Goal: Transaction & Acquisition: Obtain resource

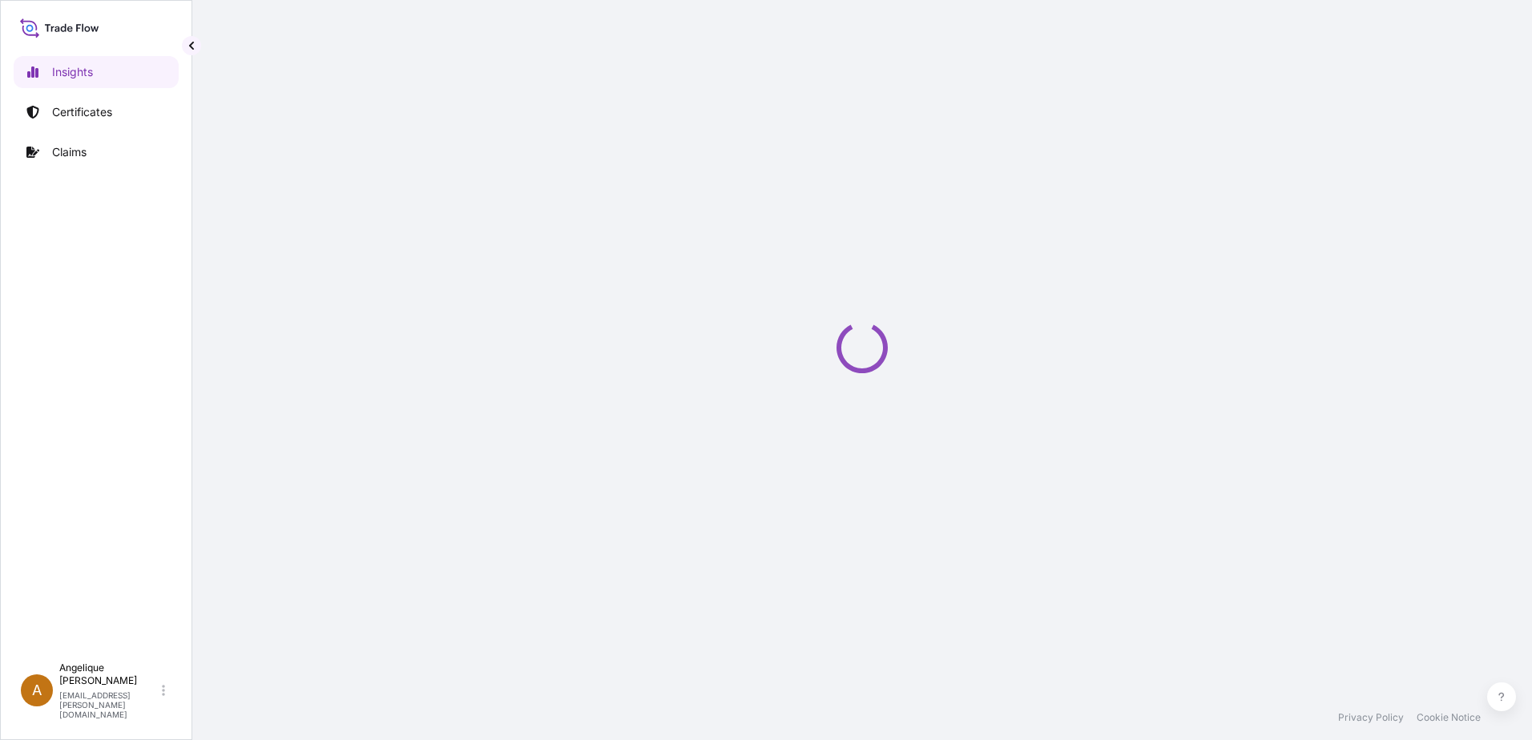
select select "2025"
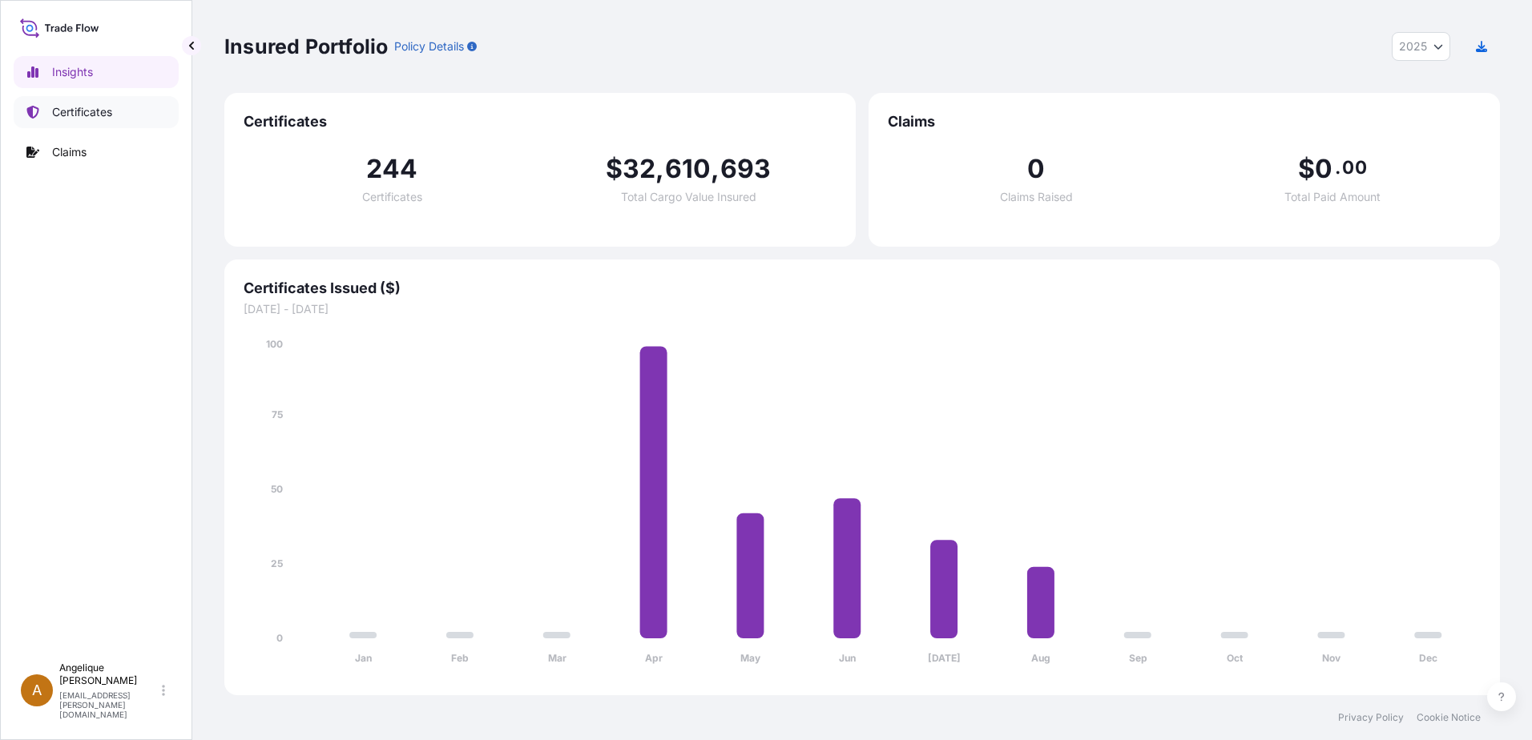
click at [111, 110] on p "Certificates" at bounding box center [82, 112] width 60 height 16
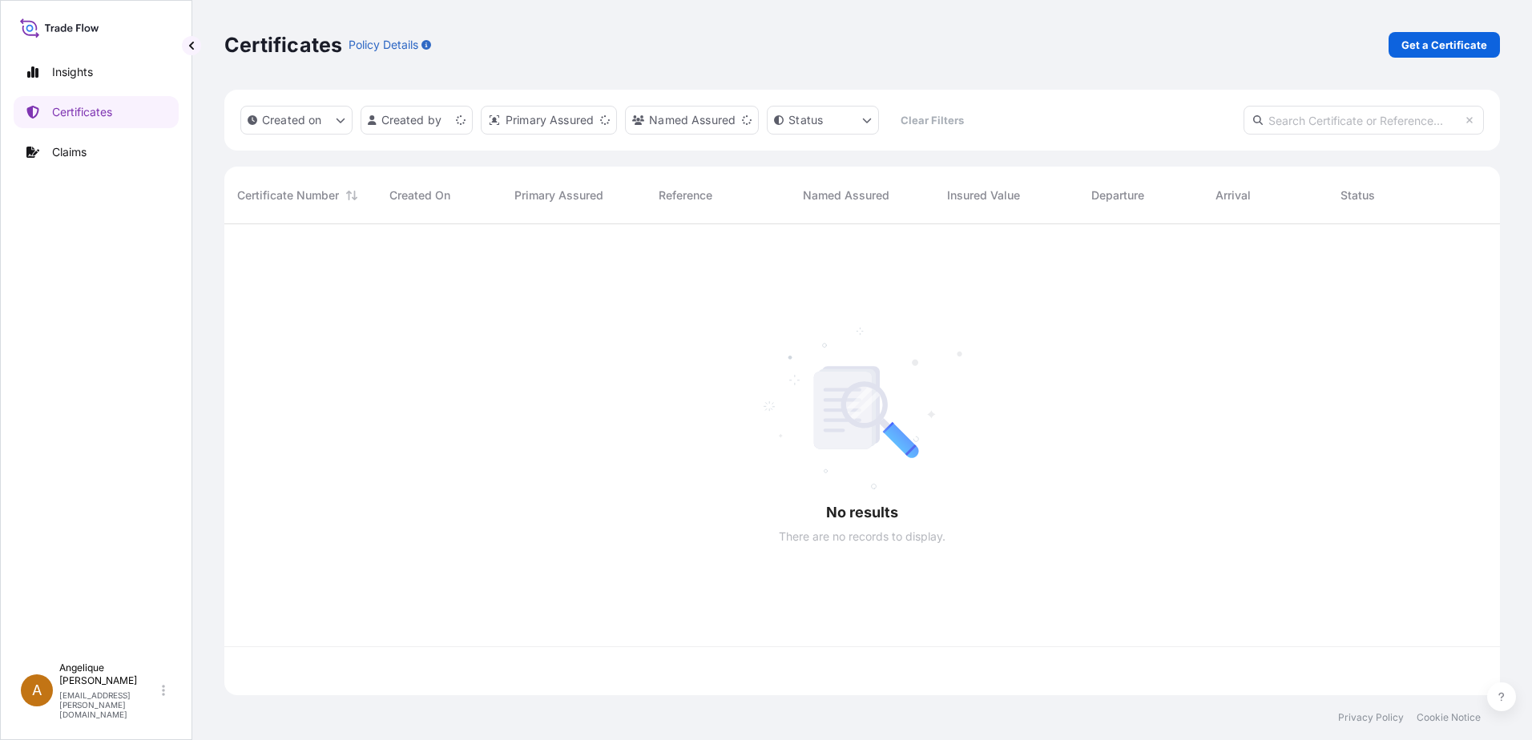
scroll to position [468, 1264]
click at [1449, 41] on p "Get a Certificate" at bounding box center [1444, 45] width 86 height 16
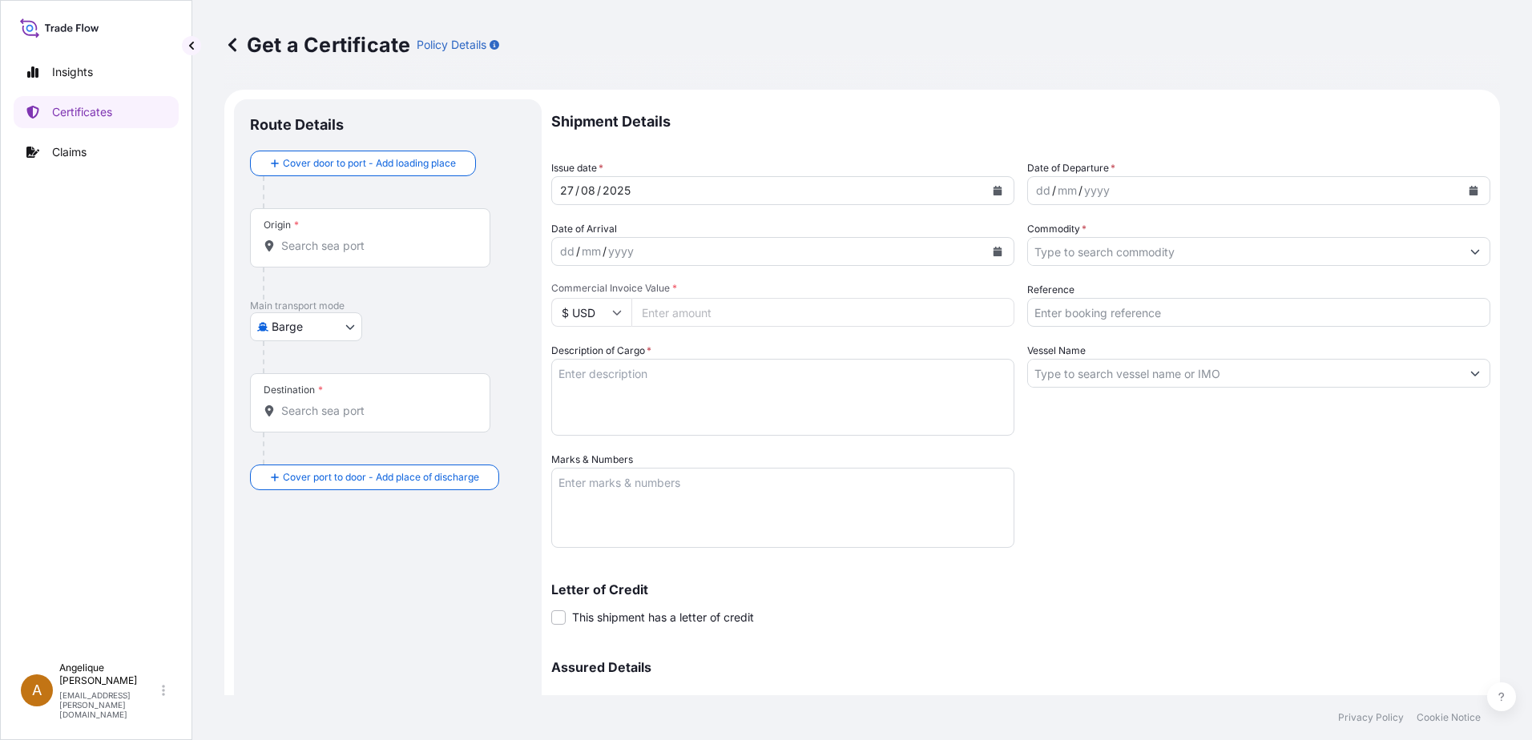
click at [353, 324] on body "Insights Certificates Claims A [PERSON_NAME] [PERSON_NAME][EMAIL_ADDRESS][PERSO…" at bounding box center [766, 370] width 1532 height 740
click at [320, 456] on span "Ocean Vessel" at bounding box center [315, 455] width 71 height 16
select select "Ocean Vessel"
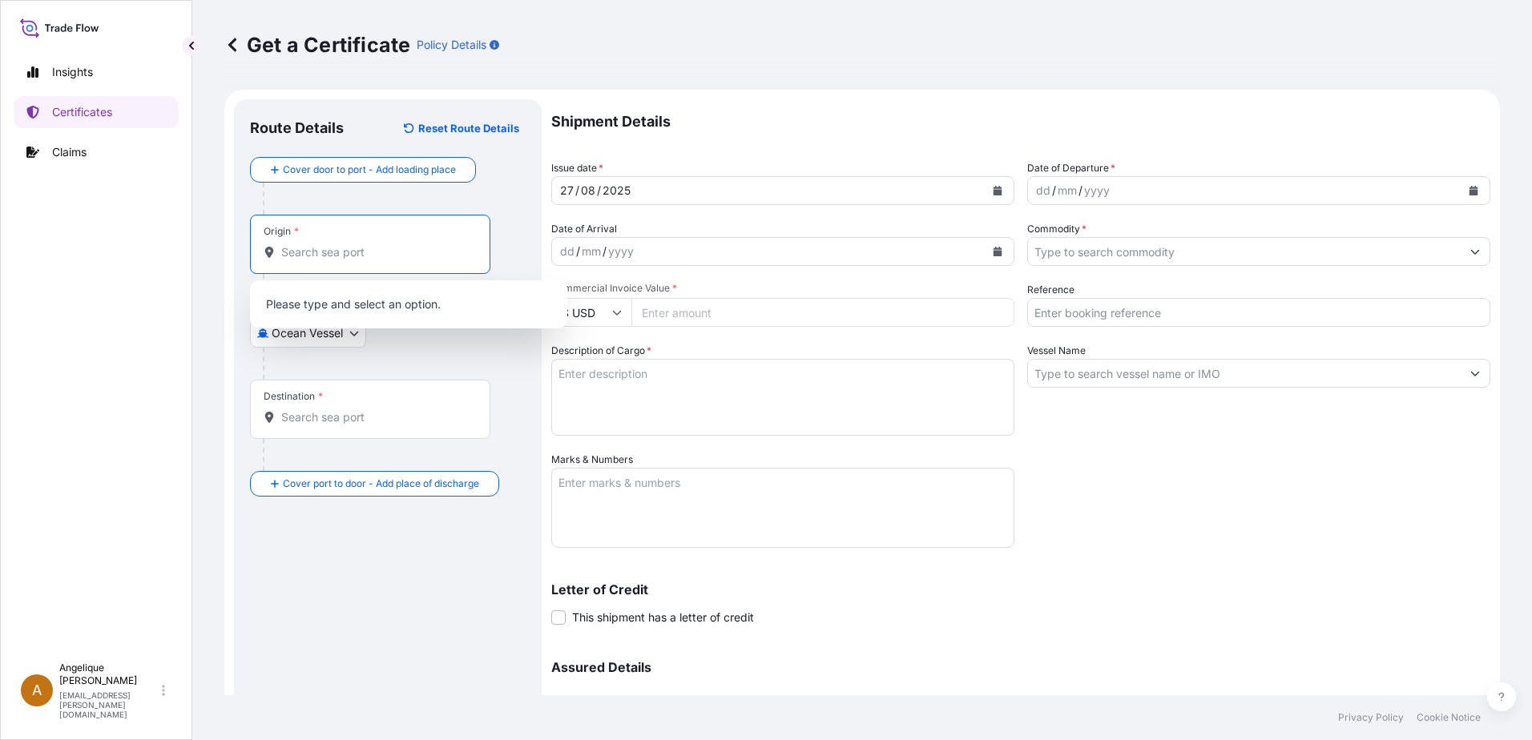
click at [314, 250] on input "Origin *" at bounding box center [375, 252] width 189 height 16
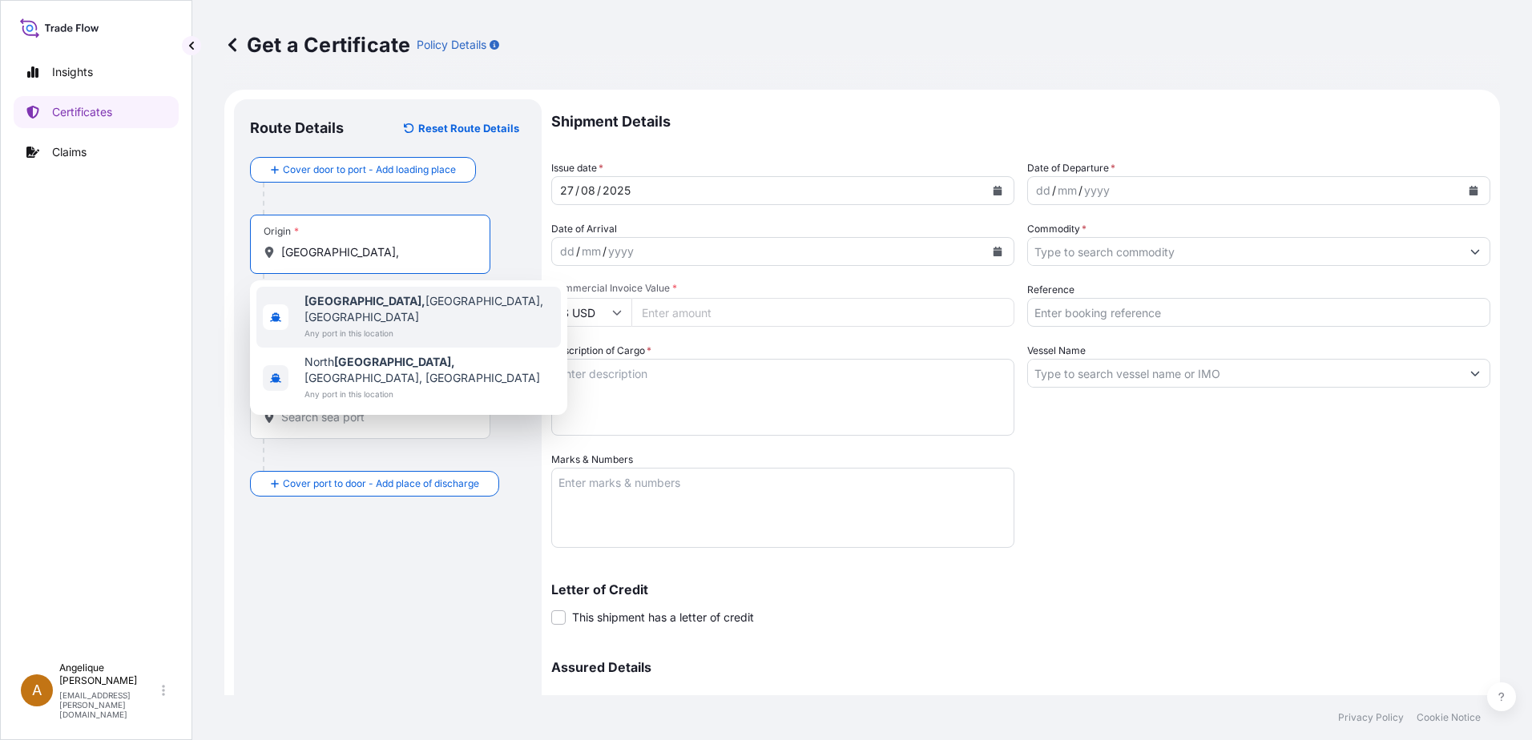
click at [393, 304] on span "Sioux City, IA, USA" at bounding box center [429, 309] width 250 height 32
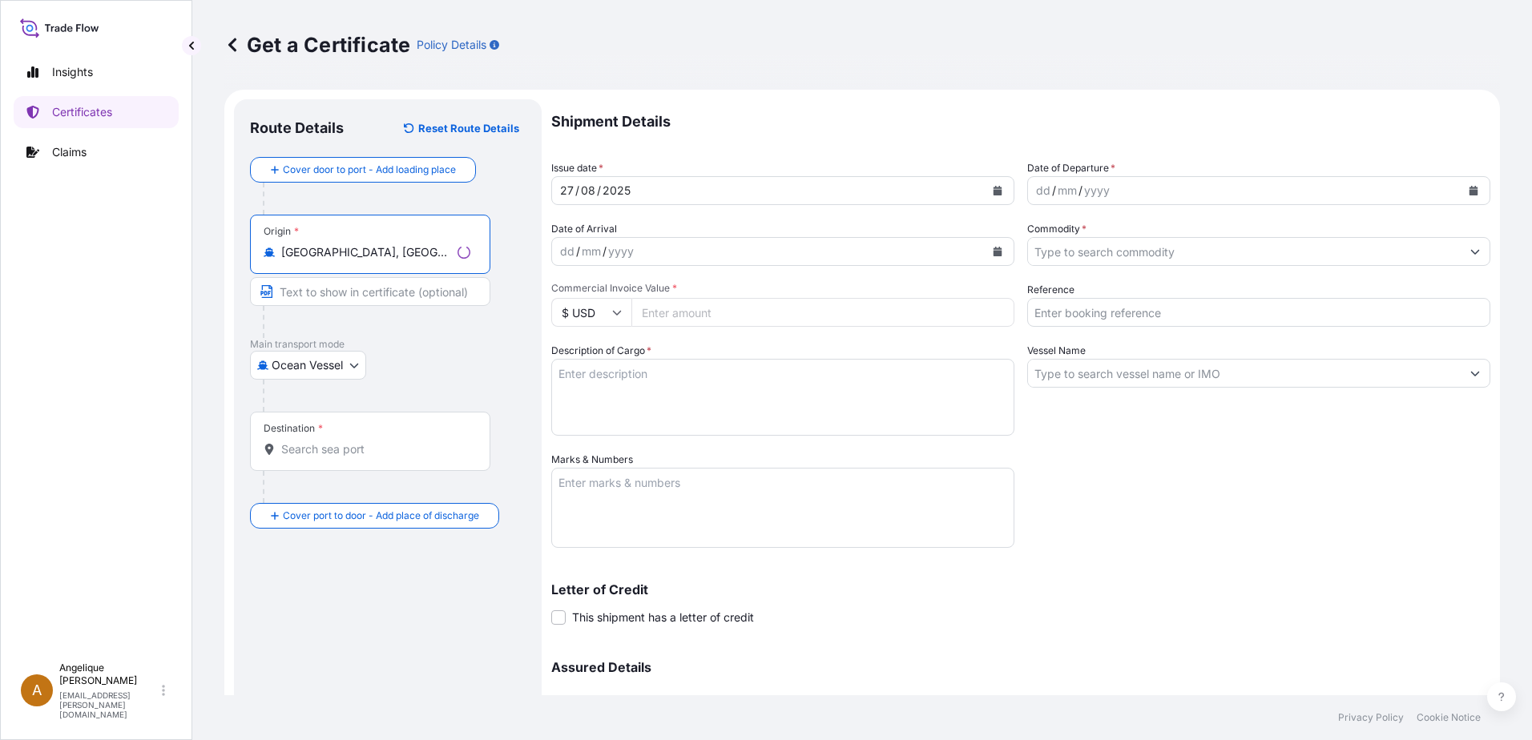
type input "[GEOGRAPHIC_DATA], [GEOGRAPHIC_DATA], [GEOGRAPHIC_DATA]"
click at [322, 457] on input "Destination *" at bounding box center [375, 449] width 189 height 16
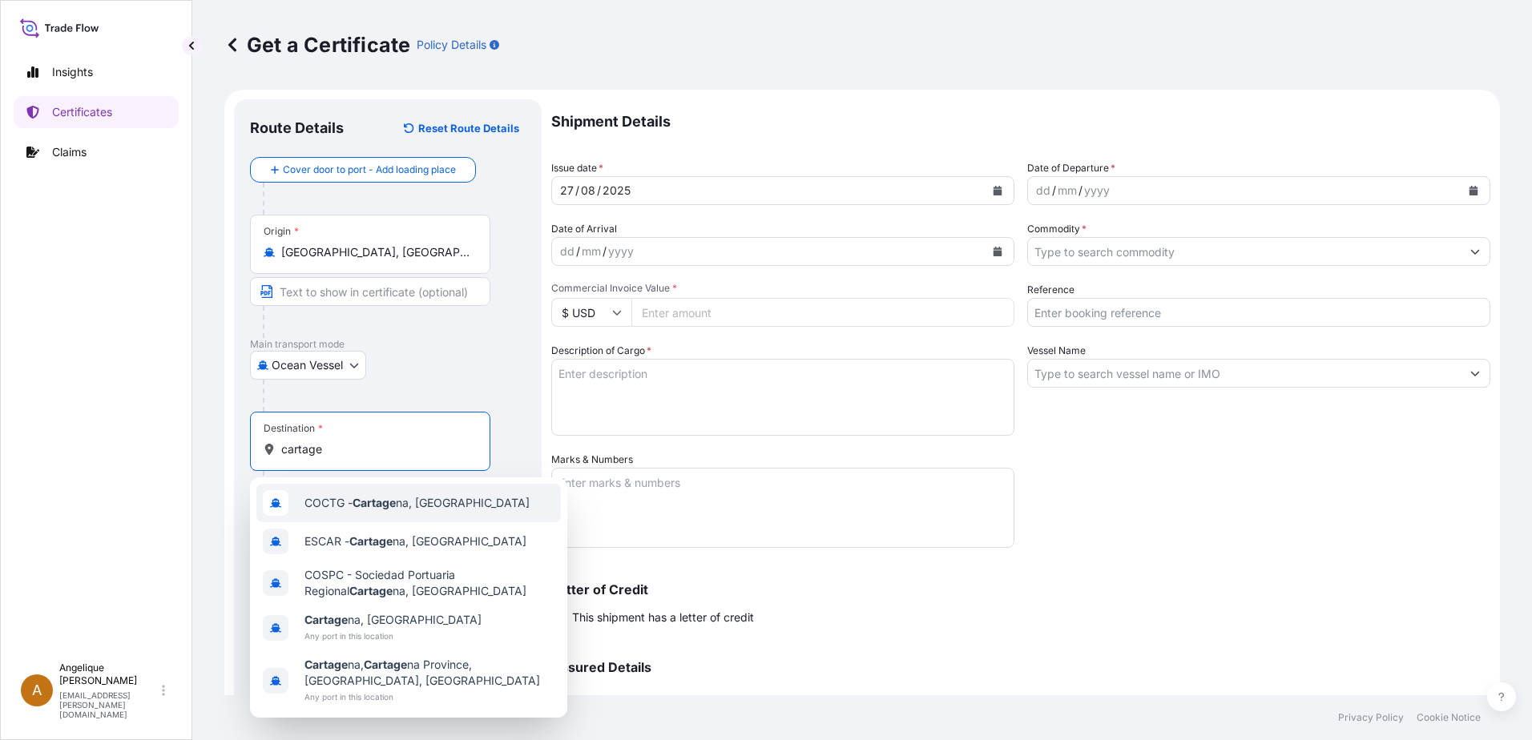
click at [350, 504] on span "COCTG - Cartage na, Colombia" at bounding box center [416, 503] width 225 height 16
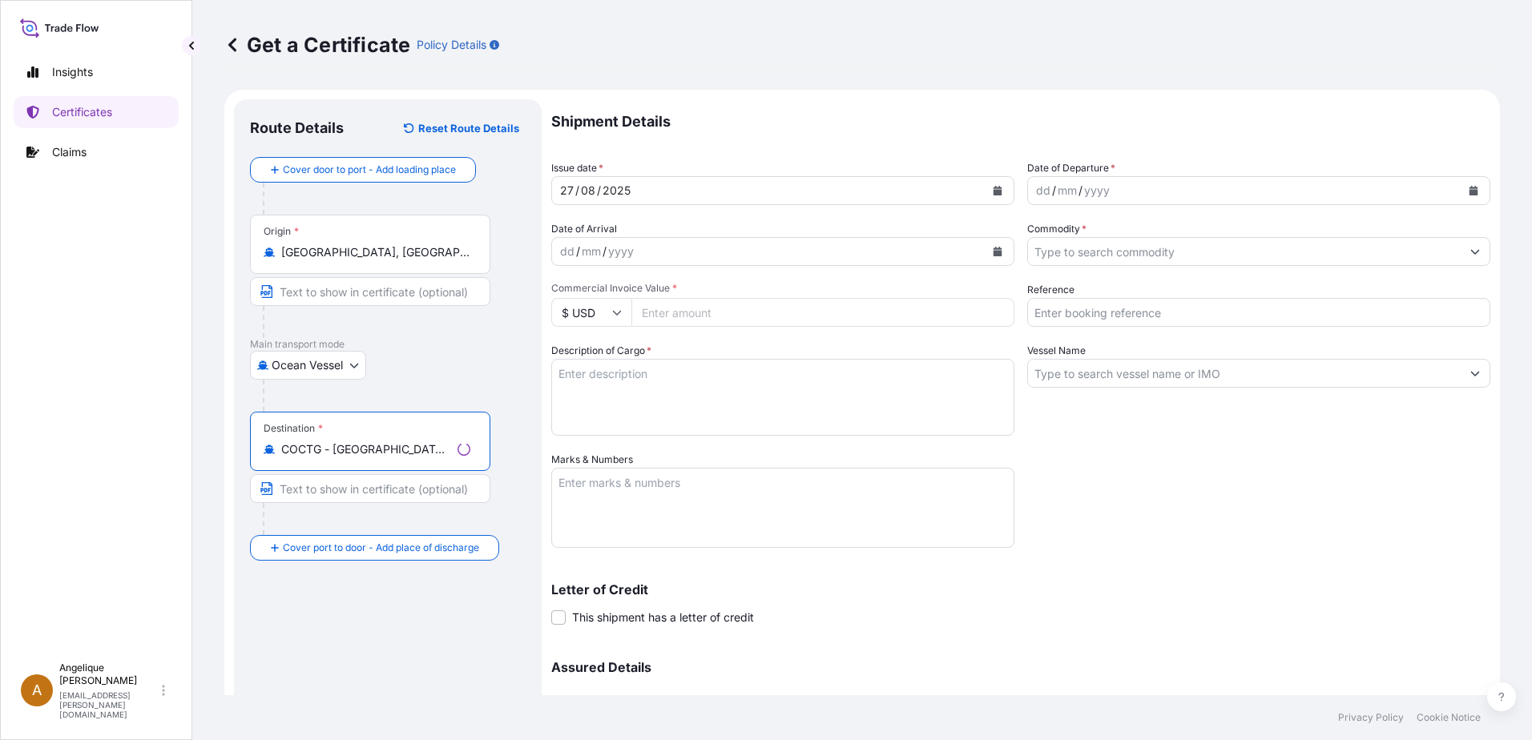
type input "COCTG - [GEOGRAPHIC_DATA], [GEOGRAPHIC_DATA]"
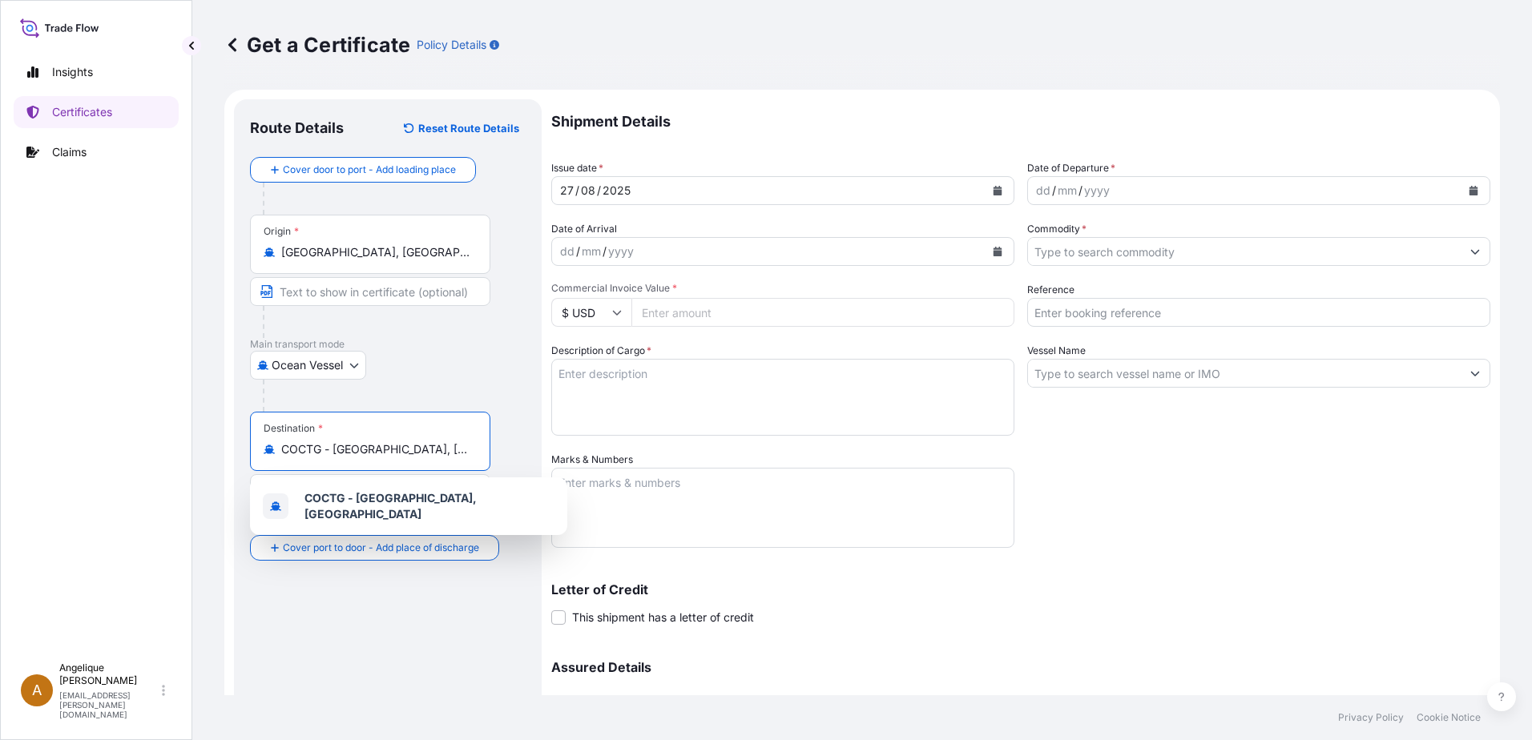
click at [1467, 188] on button "Calendar" at bounding box center [1474, 191] width 26 height 26
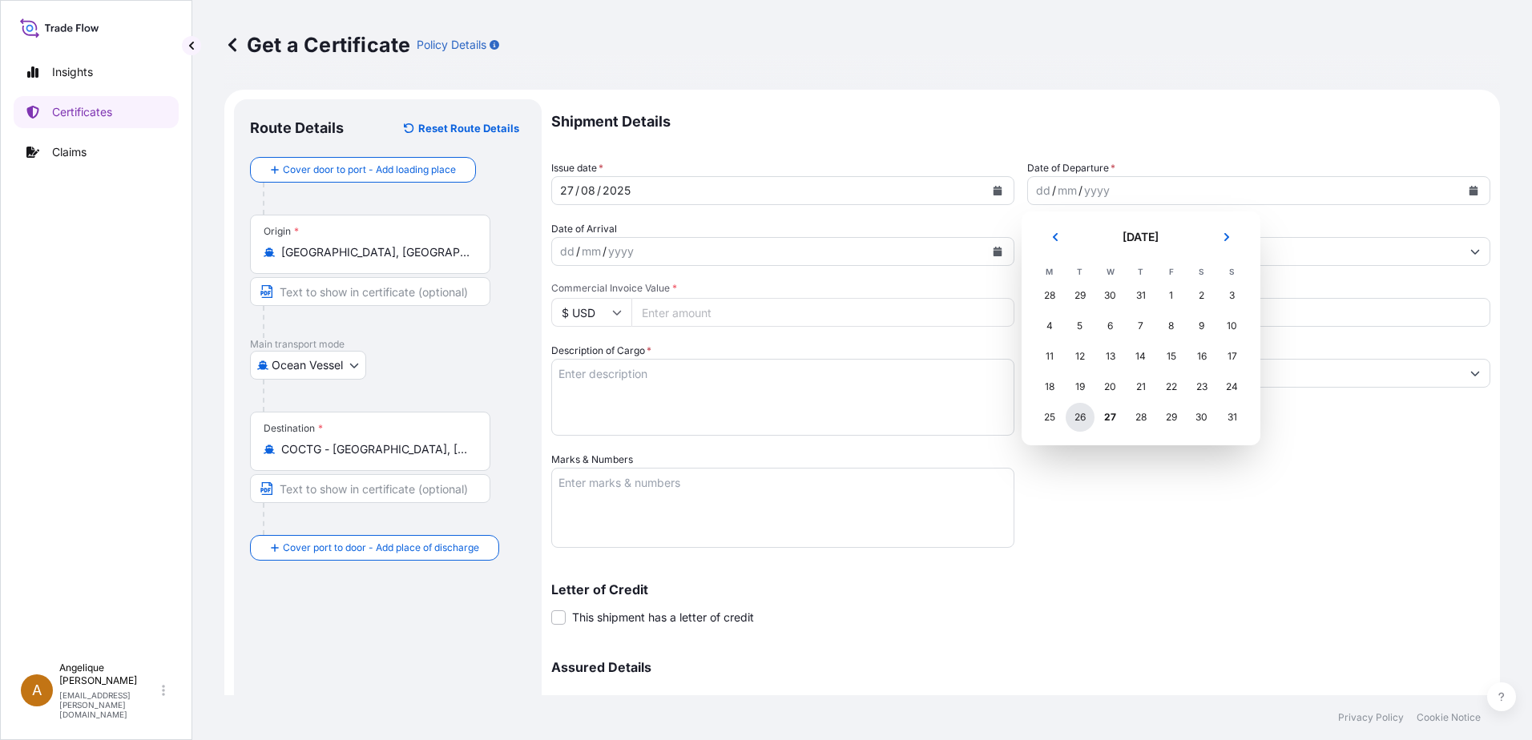
click at [1079, 419] on div "26" at bounding box center [1080, 417] width 29 height 29
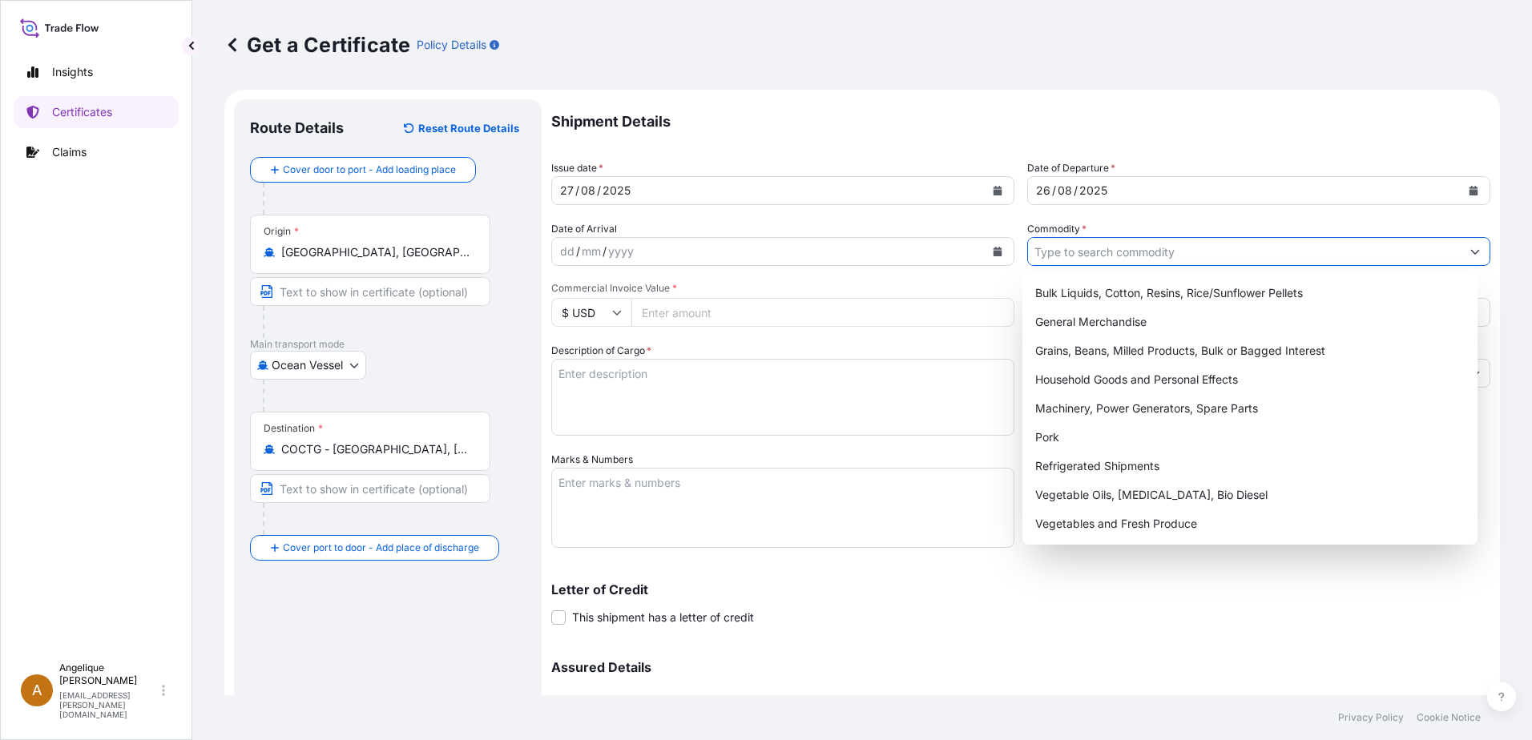
click at [1065, 255] on input "Commodity *" at bounding box center [1244, 251] width 433 height 29
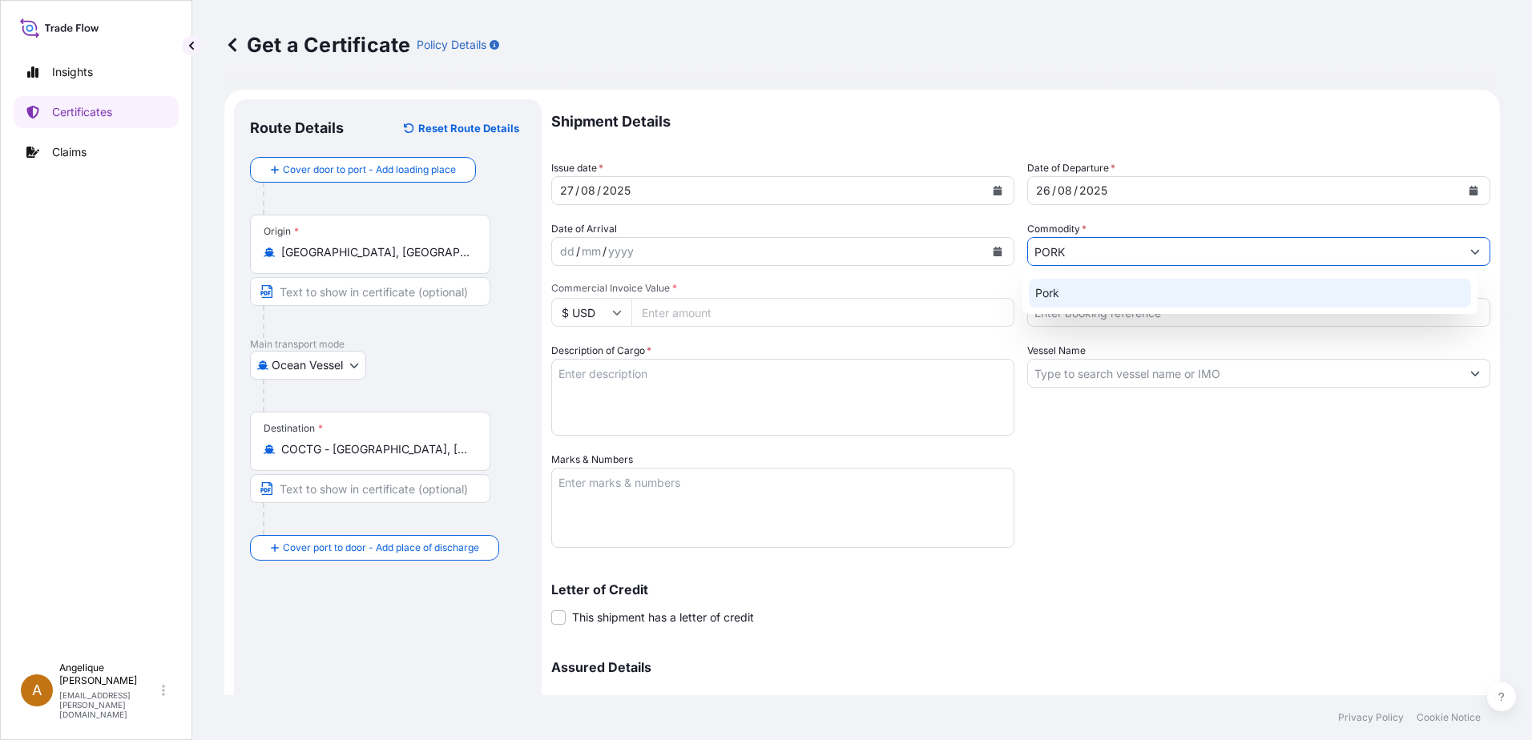
click at [1068, 301] on div "Pork" at bounding box center [1250, 293] width 443 height 29
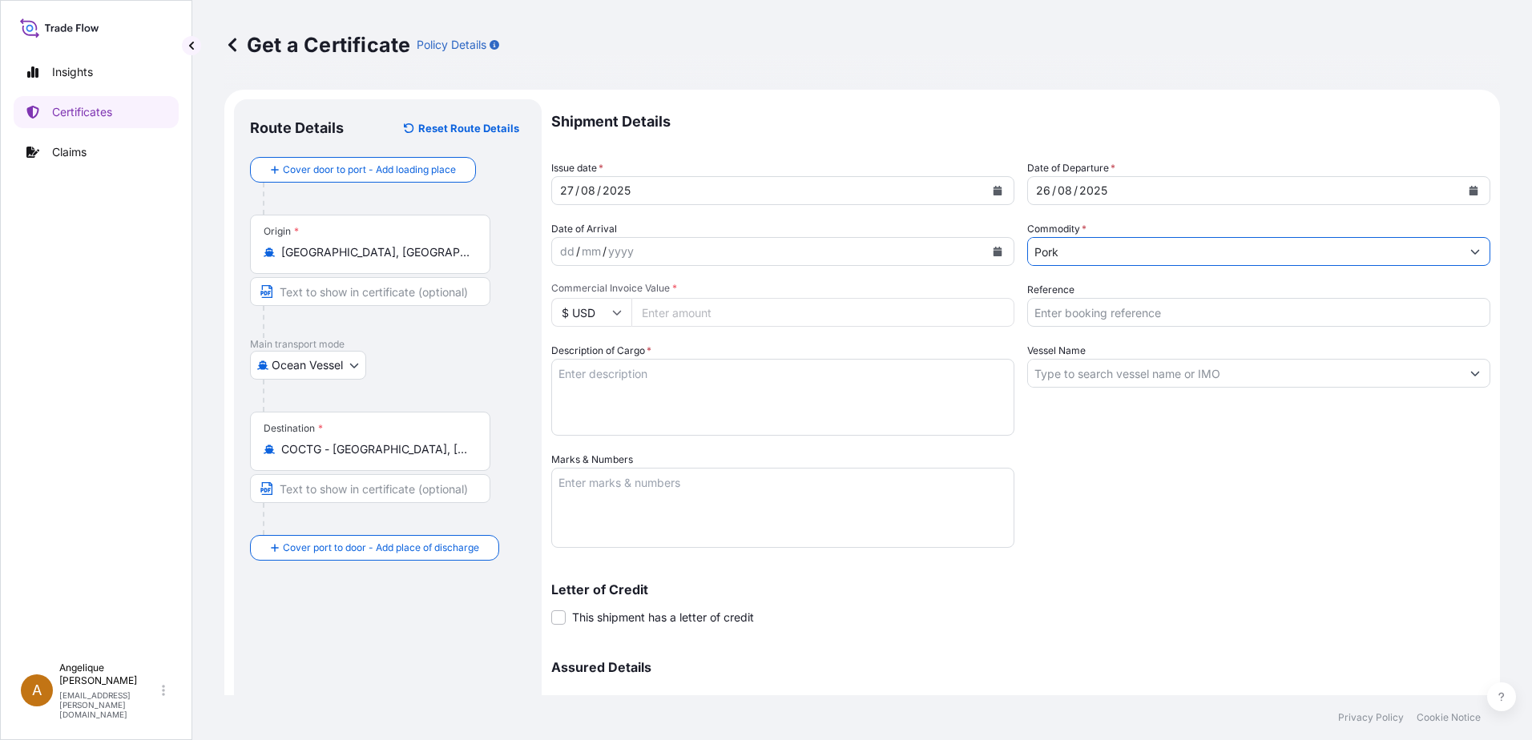
type input "Pork"
click at [686, 316] on input "Commercial Invoice Value *" at bounding box center [822, 312] width 383 height 29
type input "78315.53"
type input "2903087"
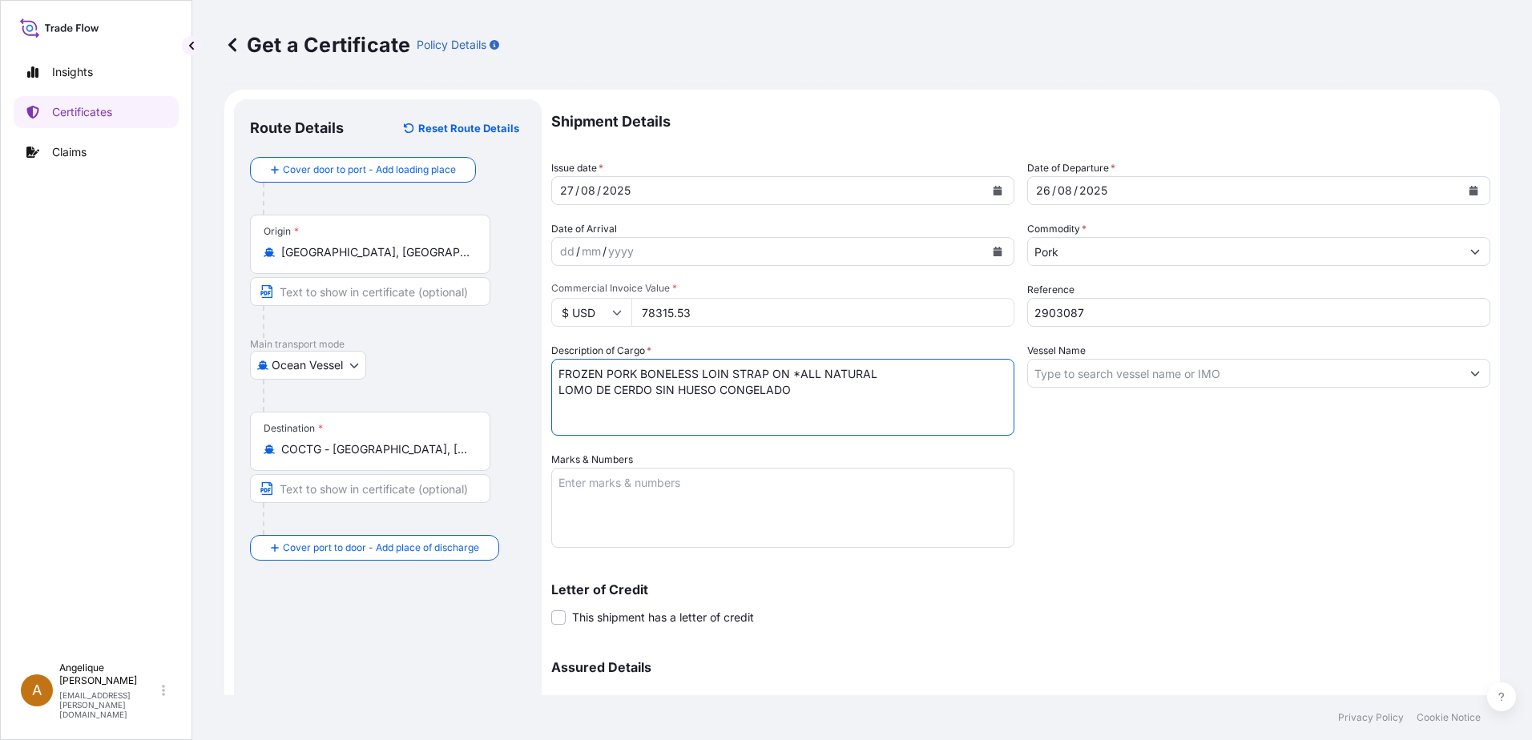
type textarea "FROZEN PORK BONELESS LOIN STRAP ON *ALL NATURAL LOMO DE CERDO SIN HUESO CONGELA…"
click at [566, 485] on textarea "Marks & Numbers" at bounding box center [782, 508] width 463 height 80
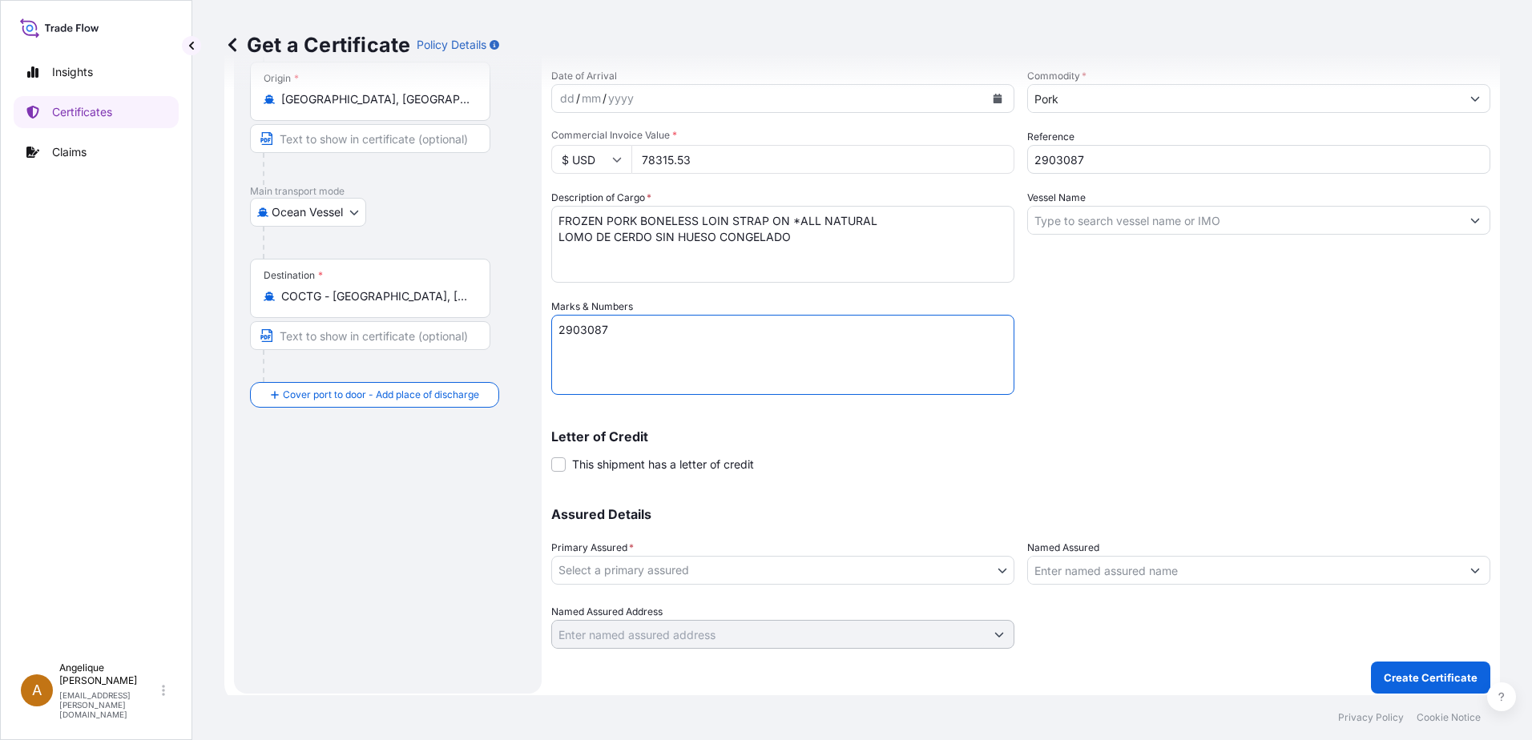
scroll to position [160, 0]
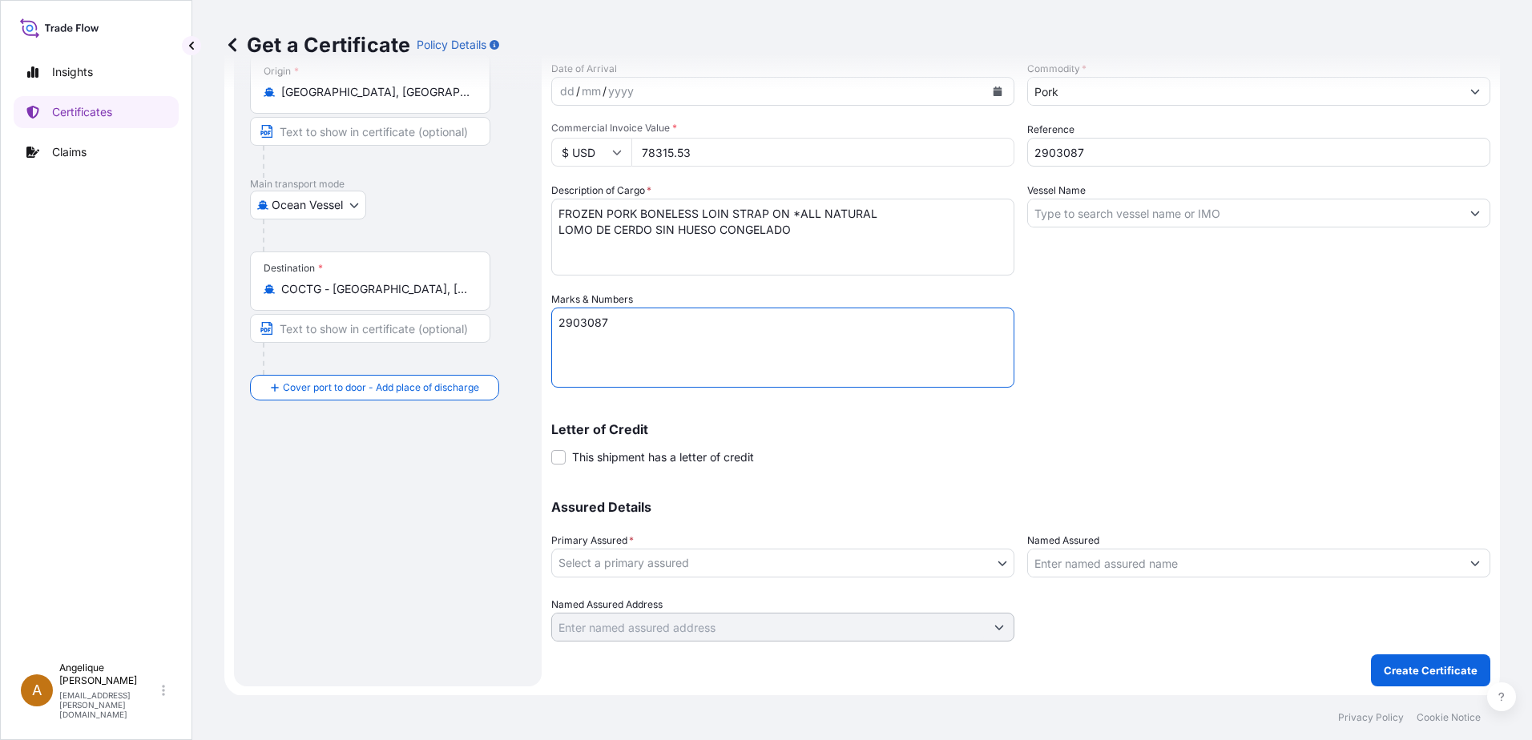
type textarea "2903087"
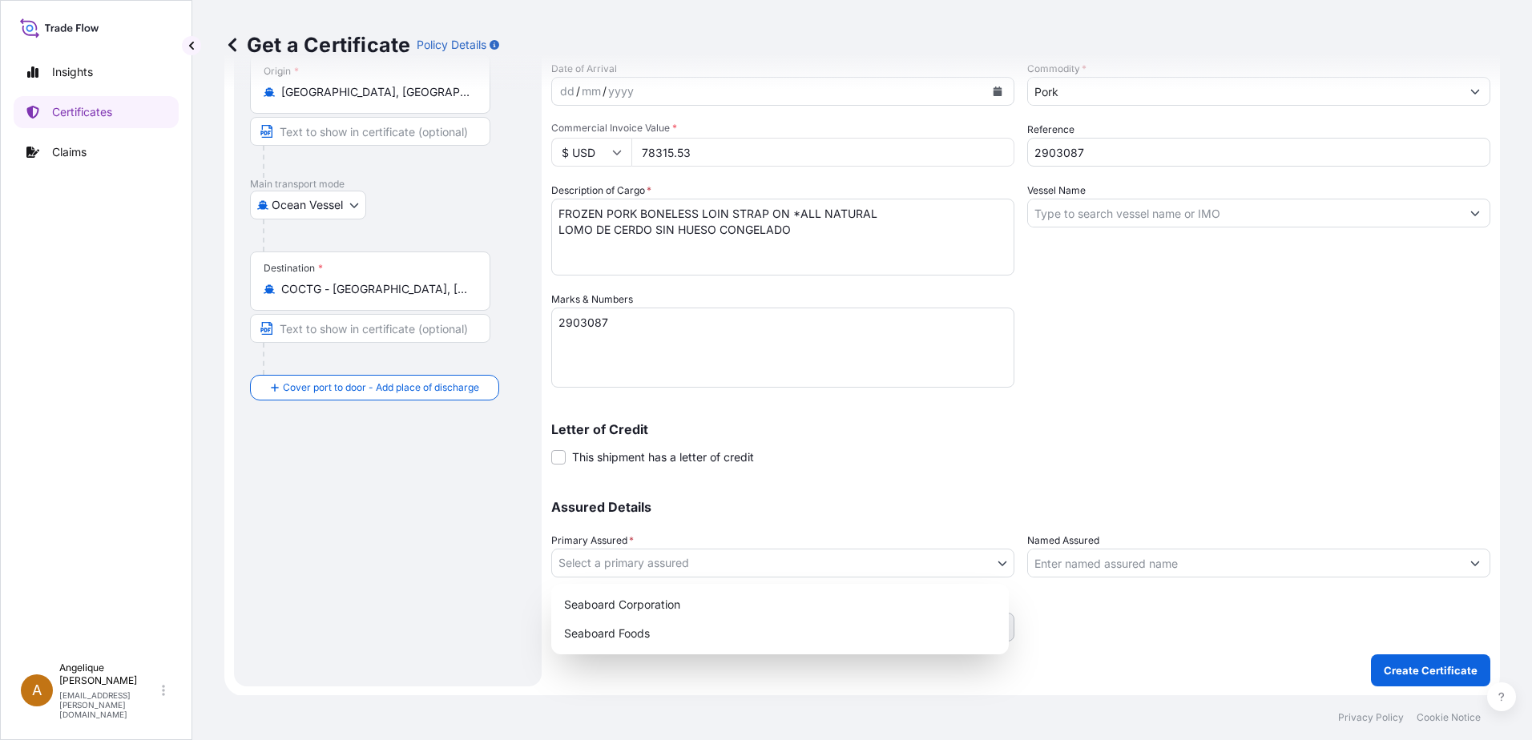
click at [676, 562] on body "Insights Certificates Claims A Angelique Gutierrez angelique.gutierrez@seaboard…" at bounding box center [766, 370] width 1532 height 740
click at [634, 636] on div "Seaboard Foods" at bounding box center [780, 633] width 445 height 29
select select "31638"
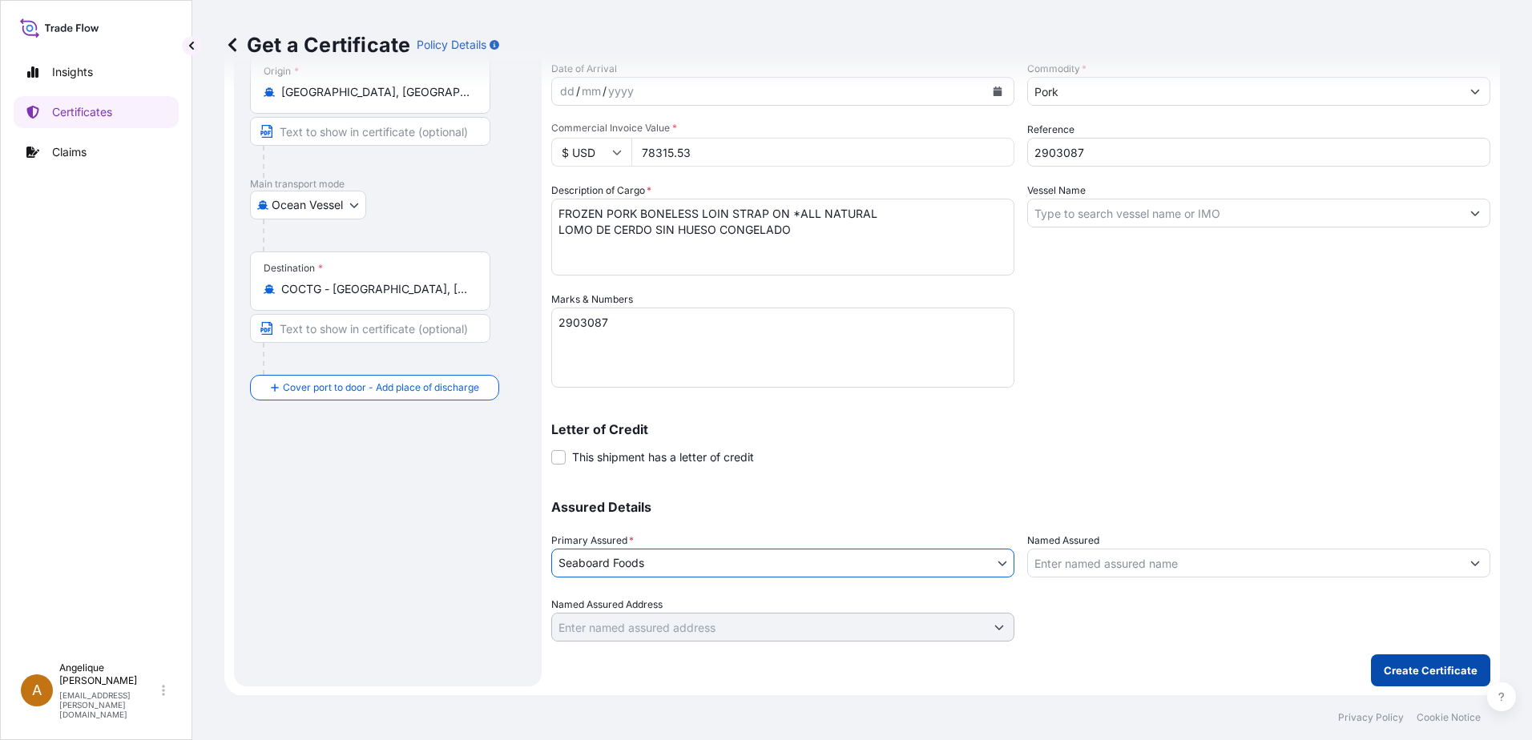
click at [1422, 674] on p "Create Certificate" at bounding box center [1431, 671] width 94 height 16
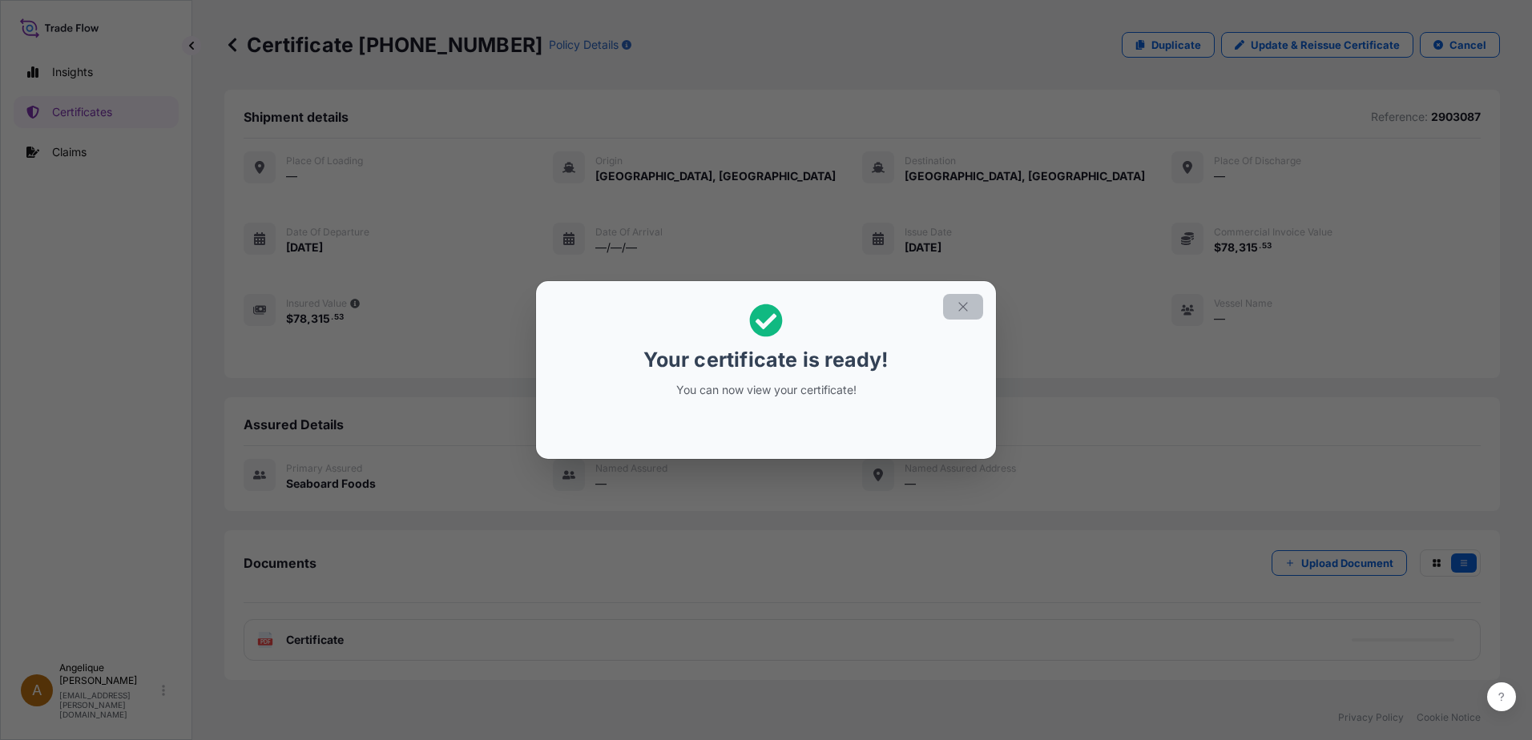
click at [961, 304] on icon "button" at bounding box center [963, 307] width 14 height 14
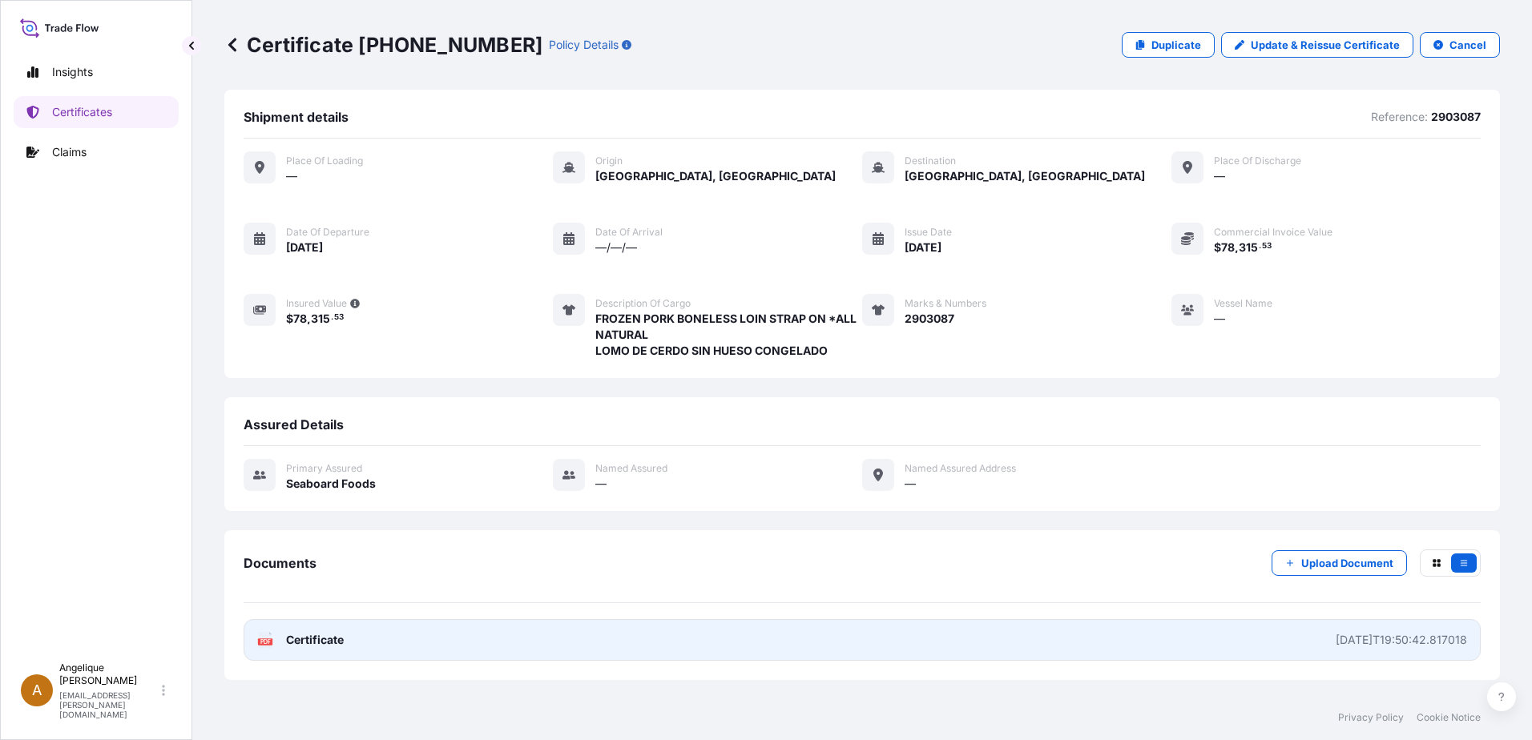
click at [334, 635] on span "Certificate" at bounding box center [315, 640] width 58 height 16
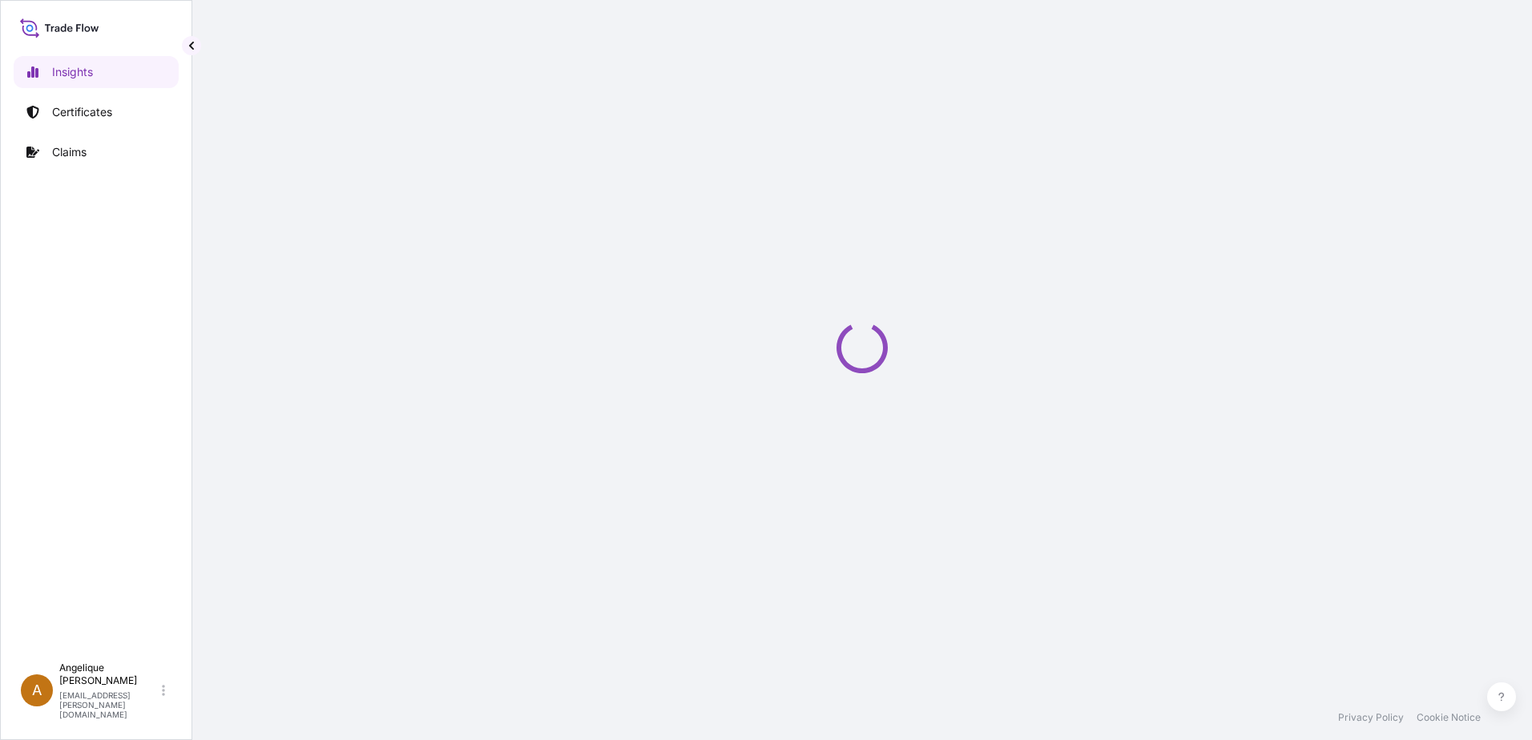
select select "2025"
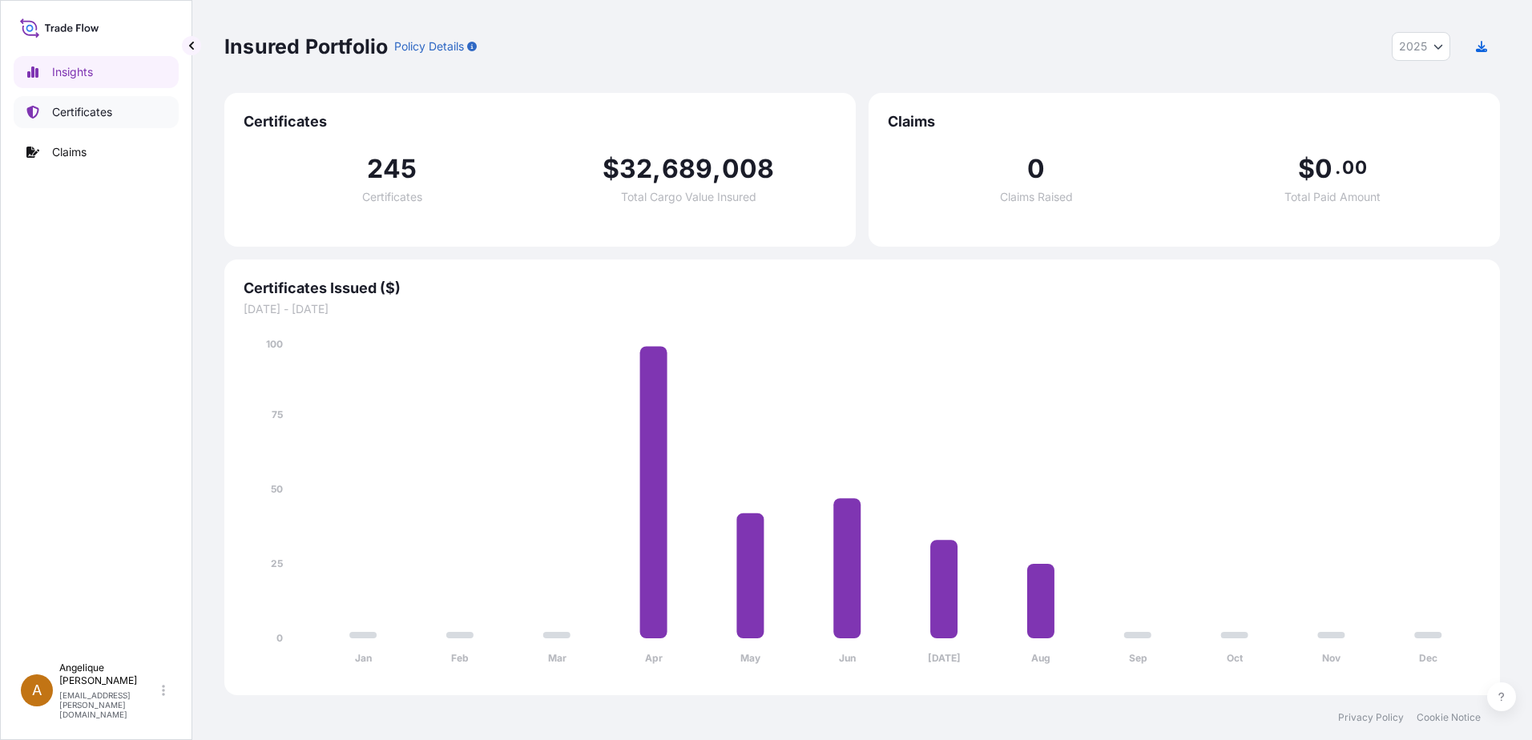
click at [104, 117] on p "Certificates" at bounding box center [82, 112] width 60 height 16
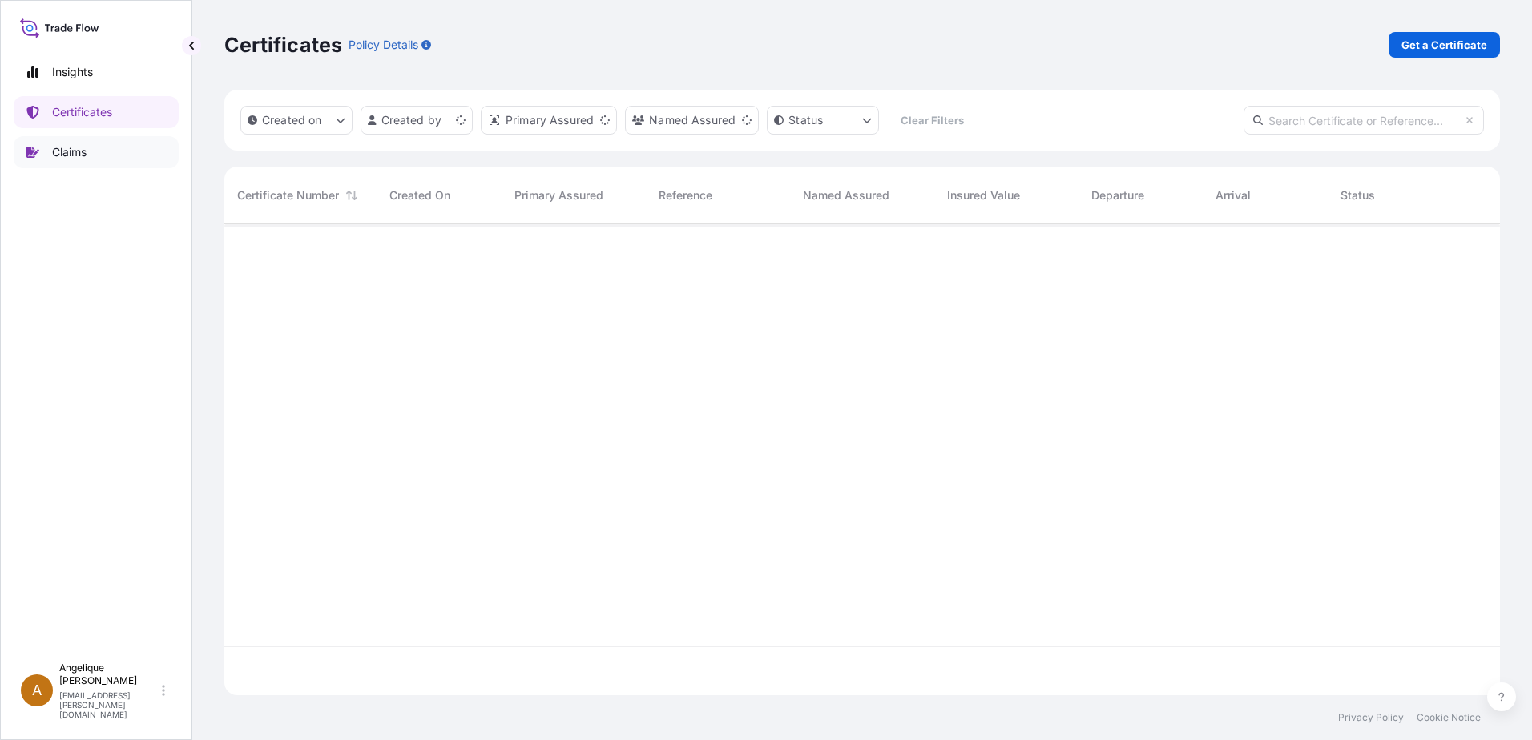
scroll to position [468, 1264]
click at [1446, 47] on p "Get a Certificate" at bounding box center [1444, 45] width 86 height 16
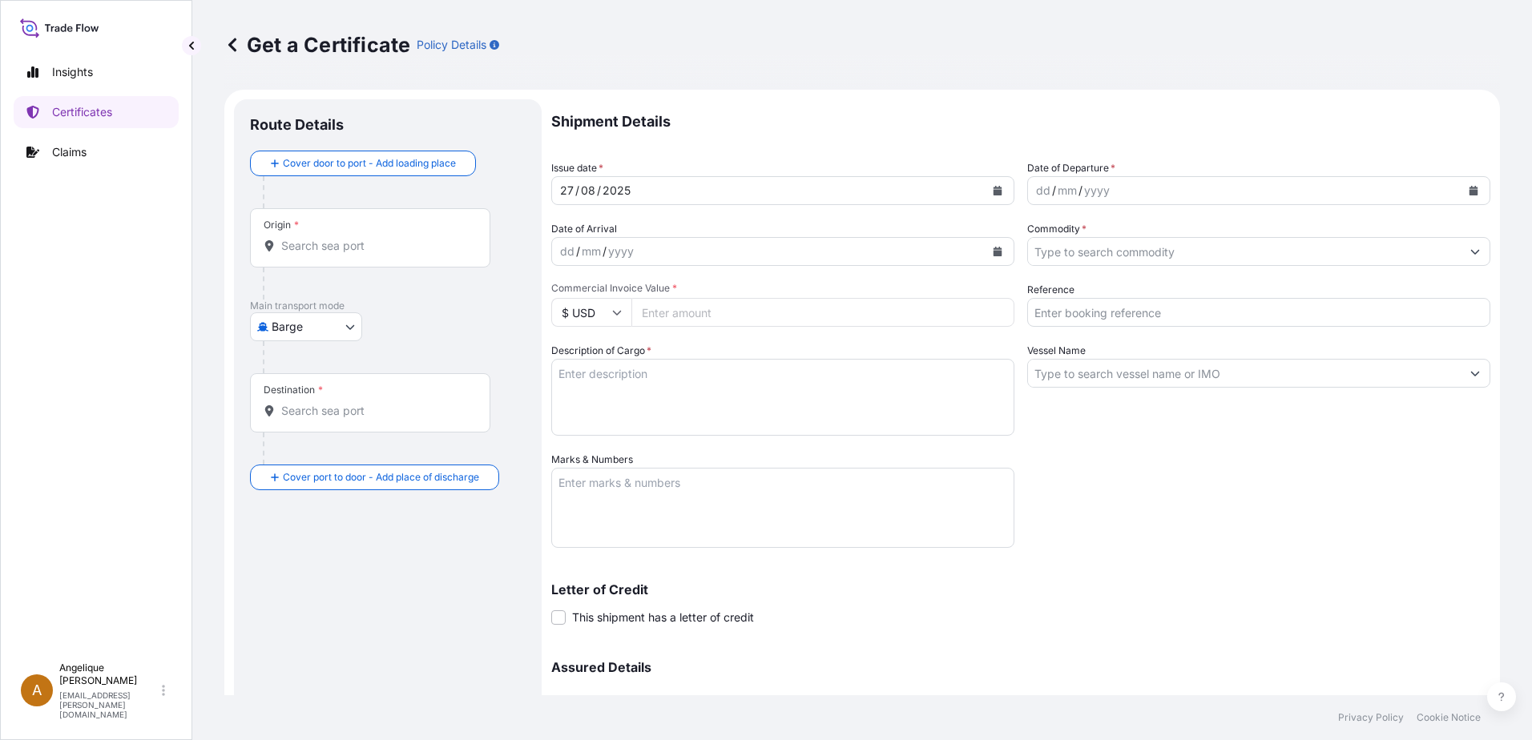
click at [352, 328] on body "Insights Certificates Claims A [PERSON_NAME] [PERSON_NAME][EMAIL_ADDRESS][PERSO…" at bounding box center [766, 370] width 1532 height 740
click at [338, 454] on span "Ocean Vessel" at bounding box center [315, 455] width 71 height 16
select select "Ocean Vessel"
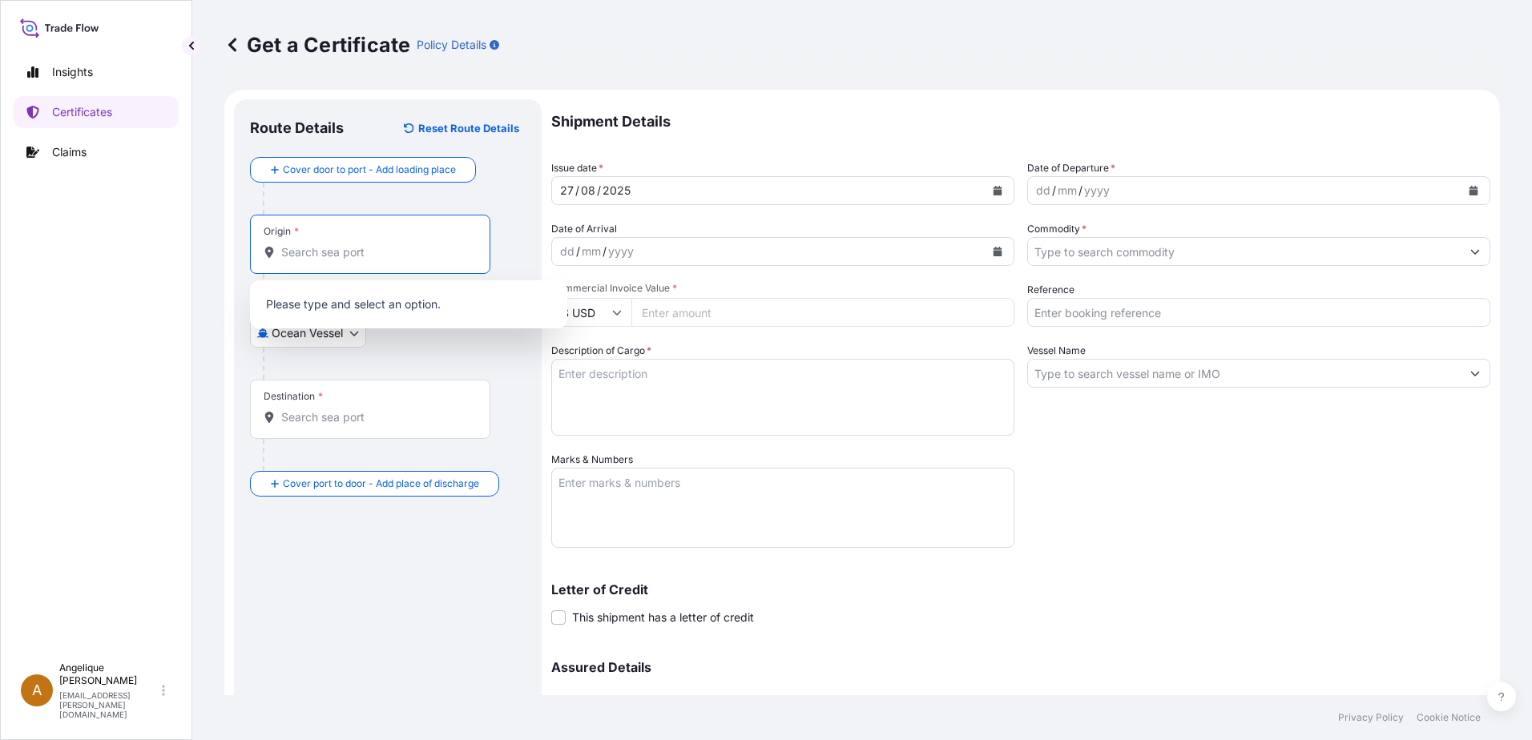
click at [304, 252] on input "Origin *" at bounding box center [375, 252] width 189 height 16
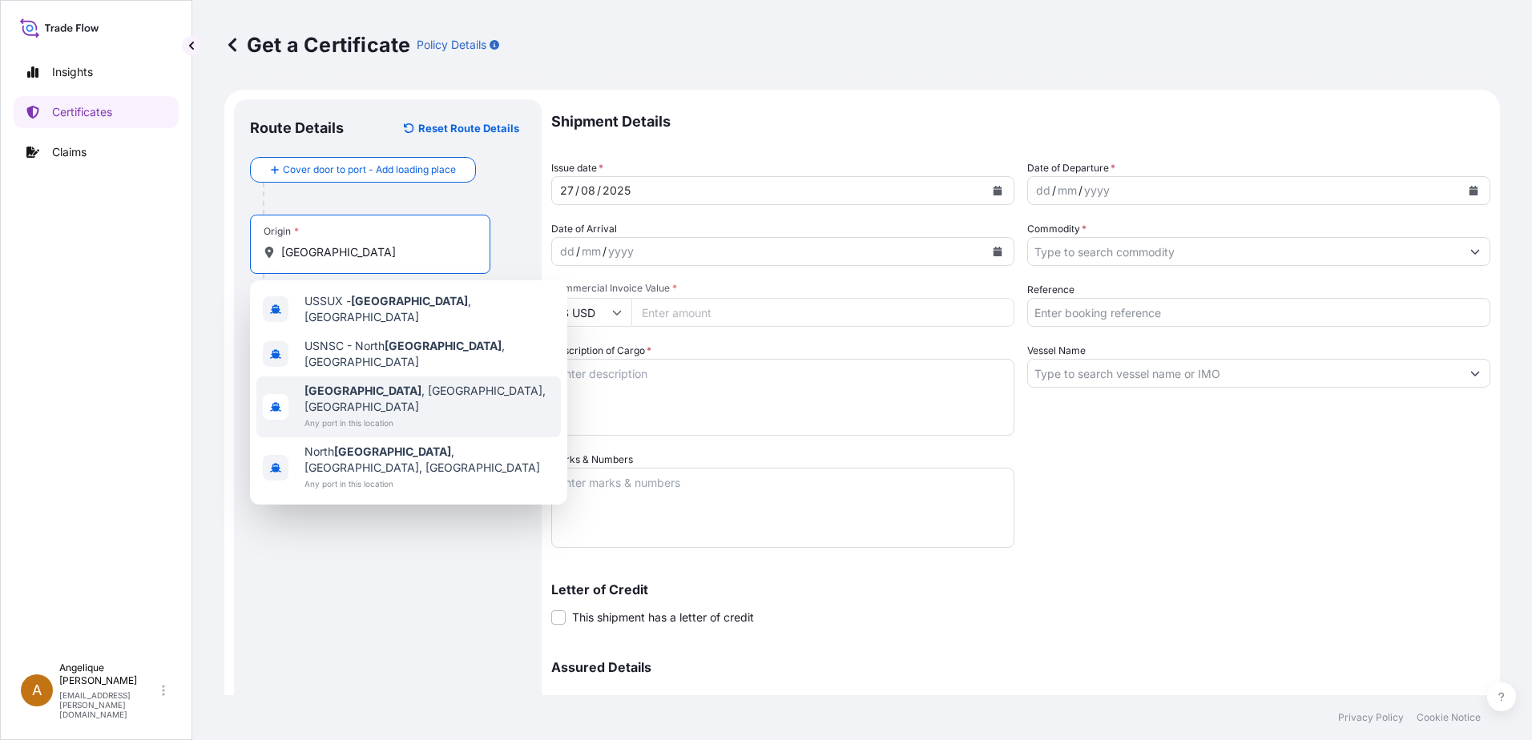
click at [344, 384] on b "[GEOGRAPHIC_DATA]" at bounding box center [362, 391] width 117 height 14
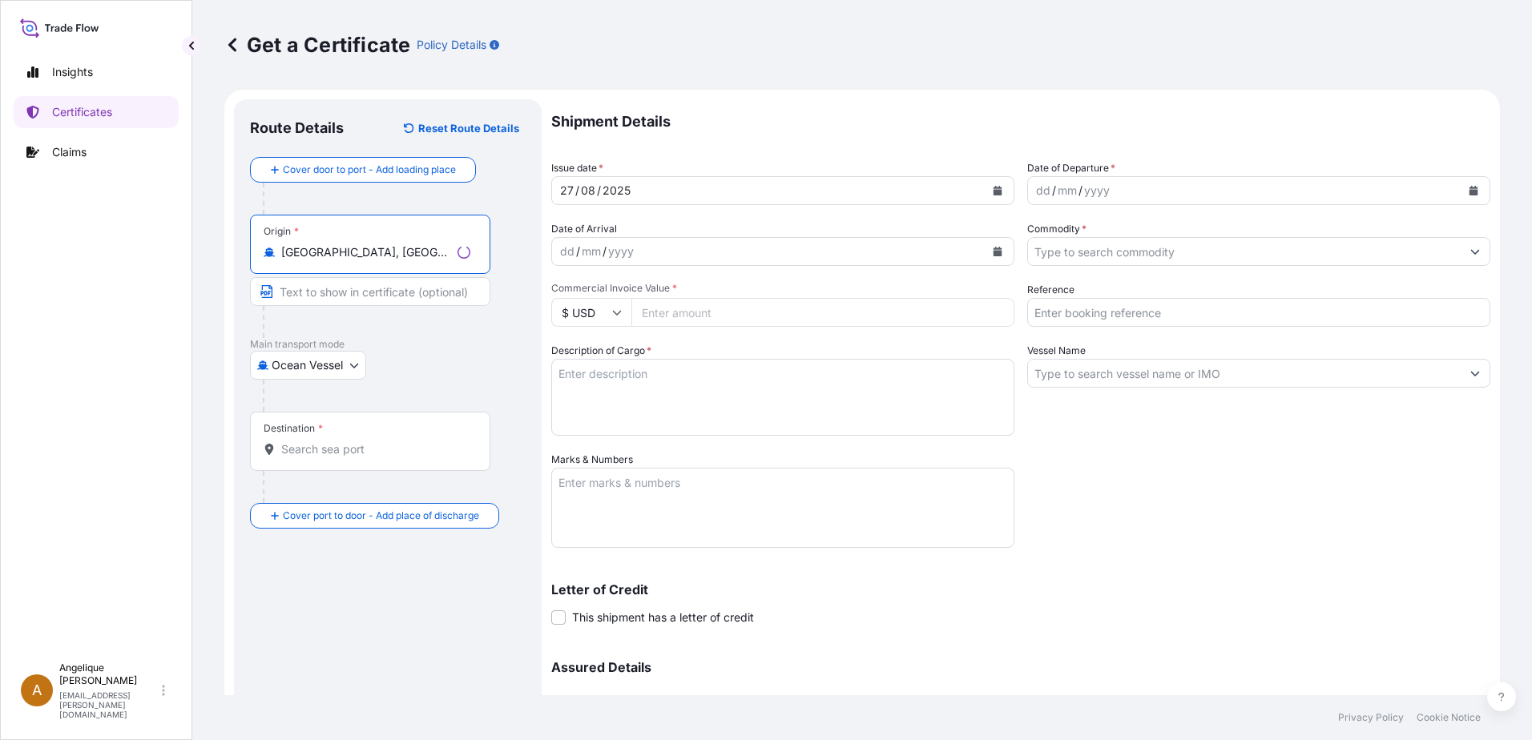
type input "[GEOGRAPHIC_DATA], [GEOGRAPHIC_DATA], [GEOGRAPHIC_DATA]"
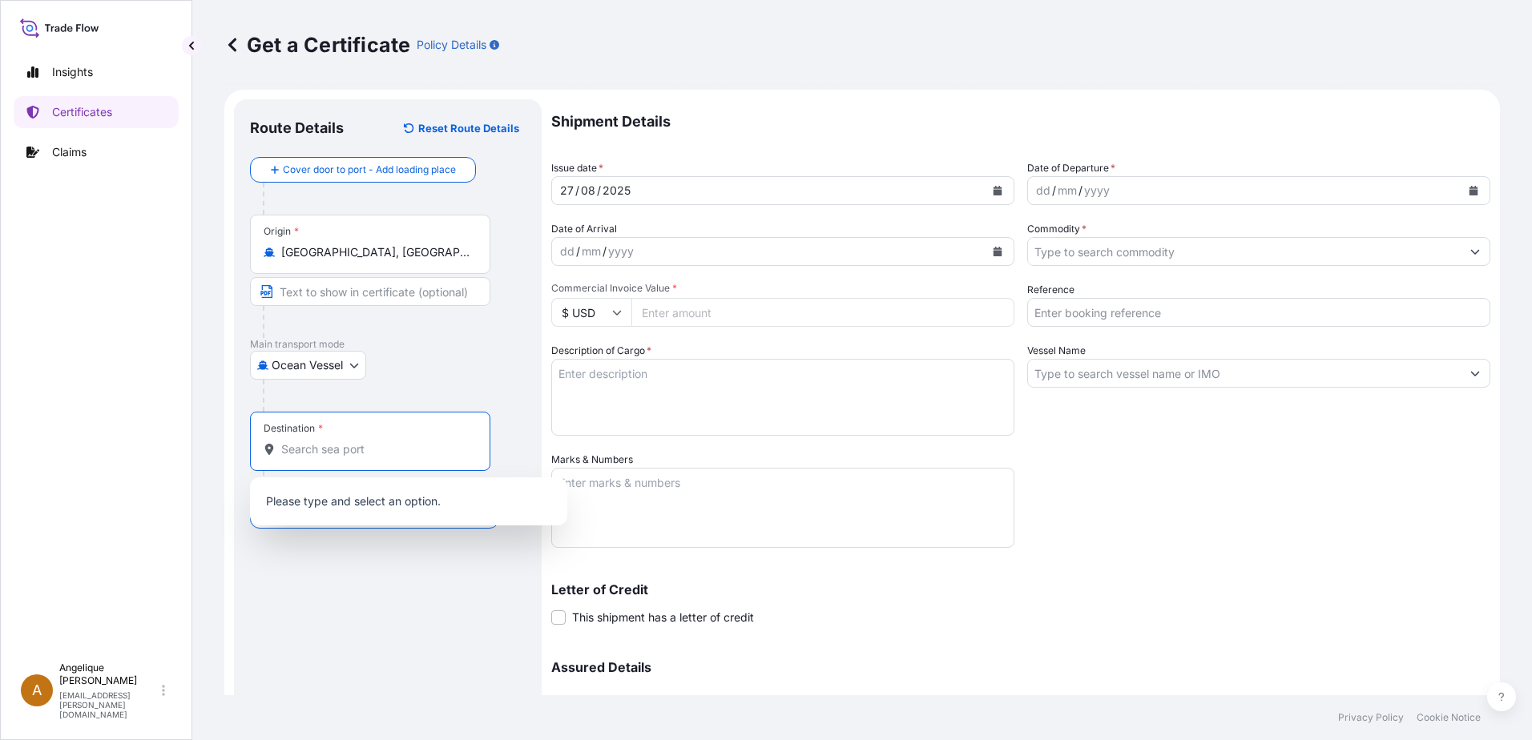
click at [300, 453] on input "Destination *" at bounding box center [375, 449] width 189 height 16
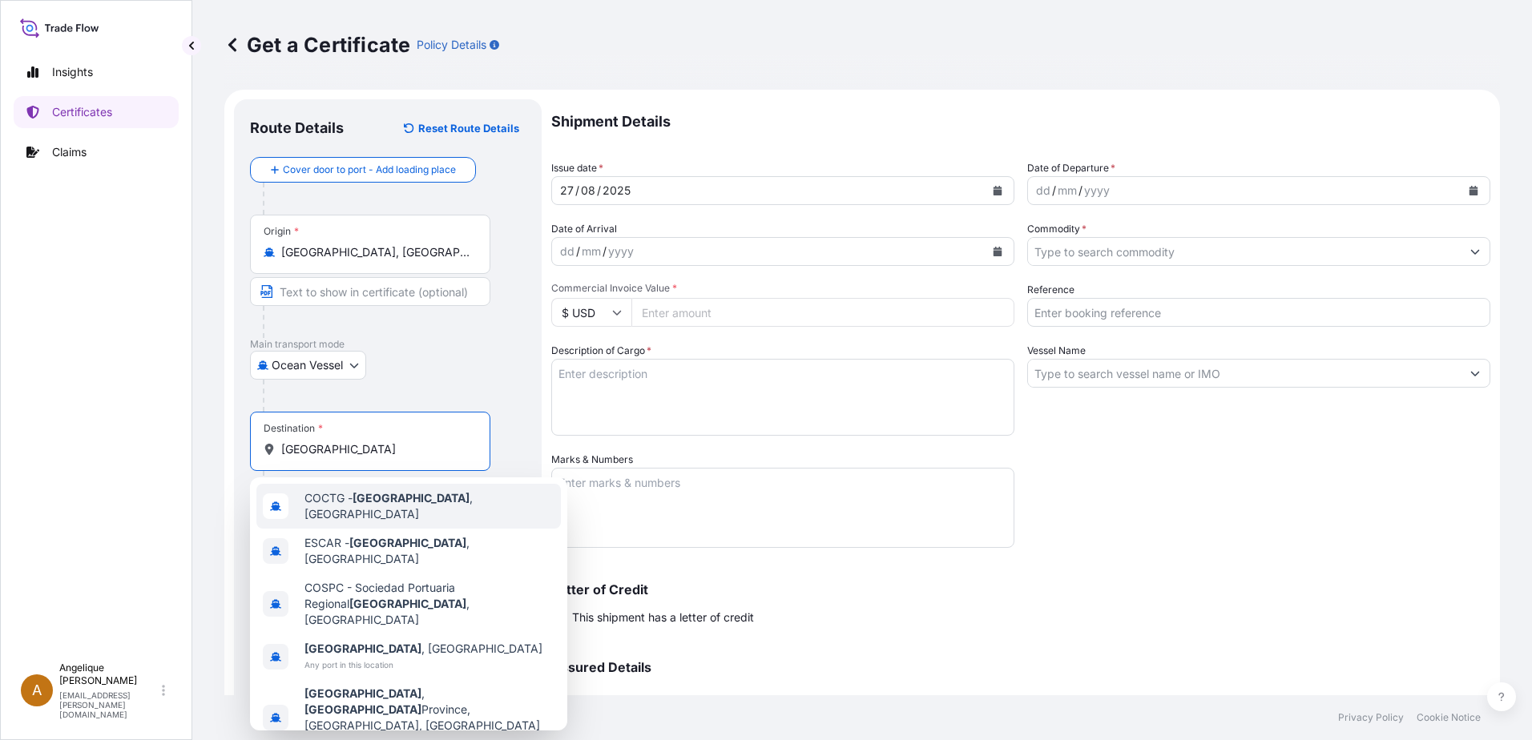
click at [425, 500] on span "COCTG - [GEOGRAPHIC_DATA] , [GEOGRAPHIC_DATA]" at bounding box center [429, 506] width 250 height 32
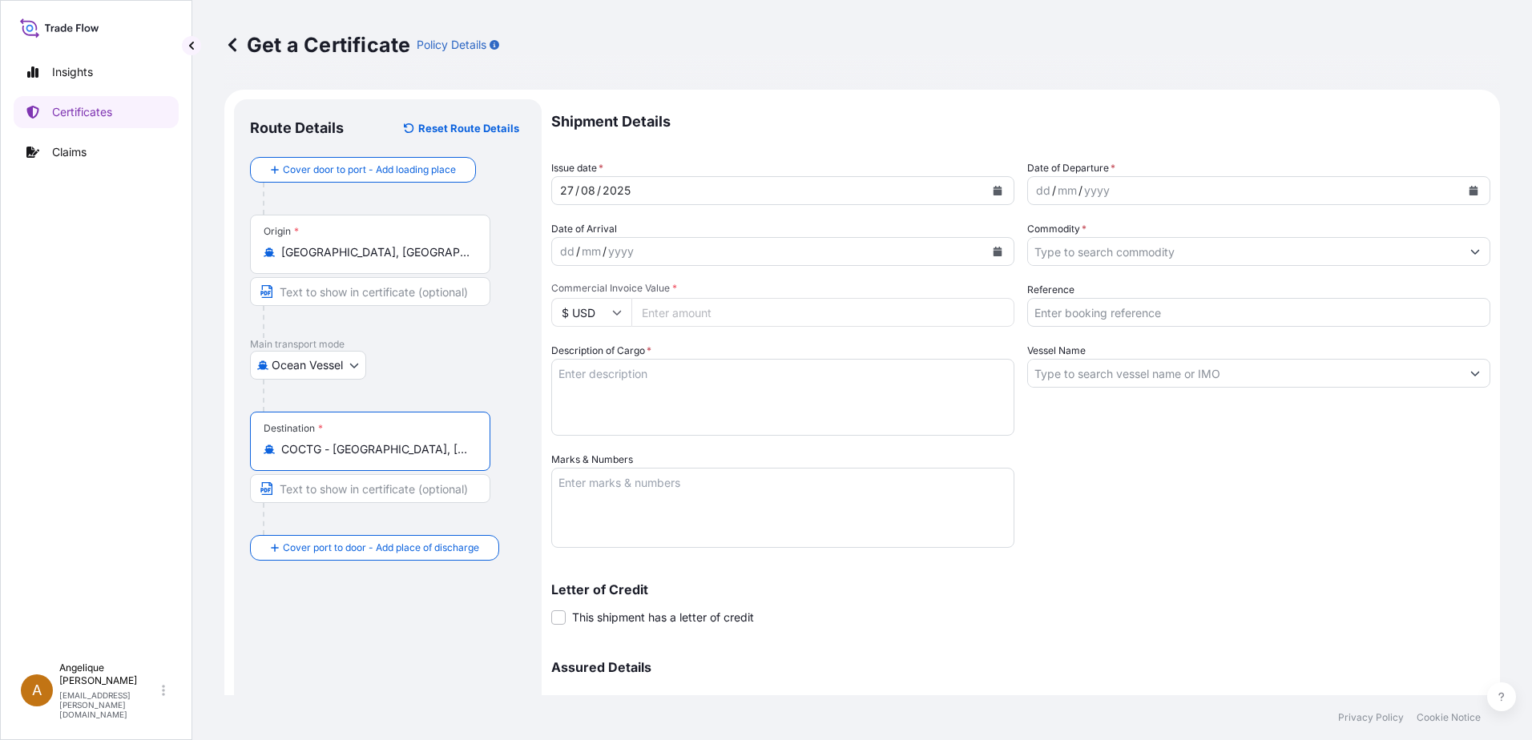
type input "COCTG - [GEOGRAPHIC_DATA], [GEOGRAPHIC_DATA]"
click at [1469, 191] on icon "Calendar" at bounding box center [1473, 191] width 9 height 10
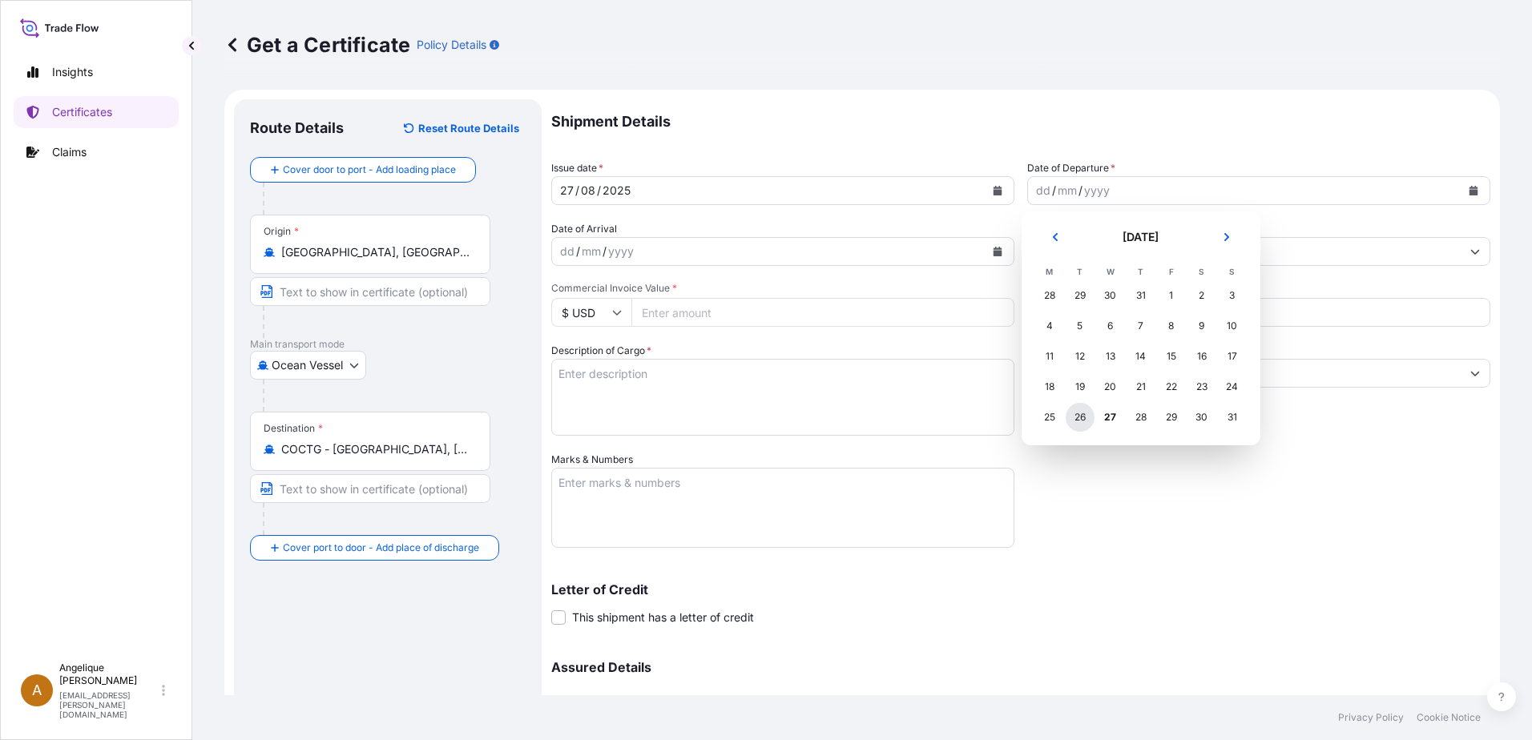
click at [1074, 416] on div "26" at bounding box center [1080, 417] width 29 height 29
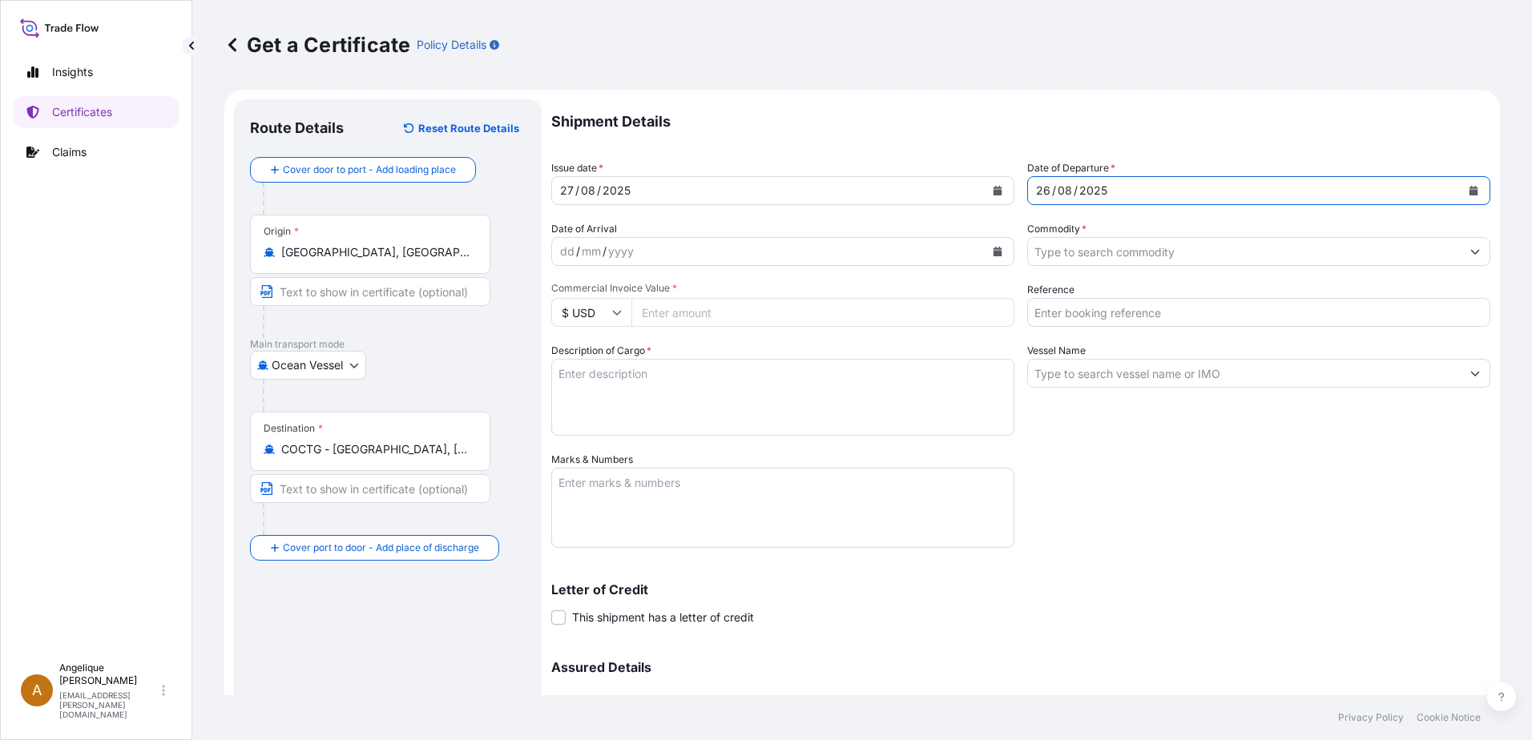
click at [1069, 250] on input "Commodity *" at bounding box center [1244, 251] width 433 height 29
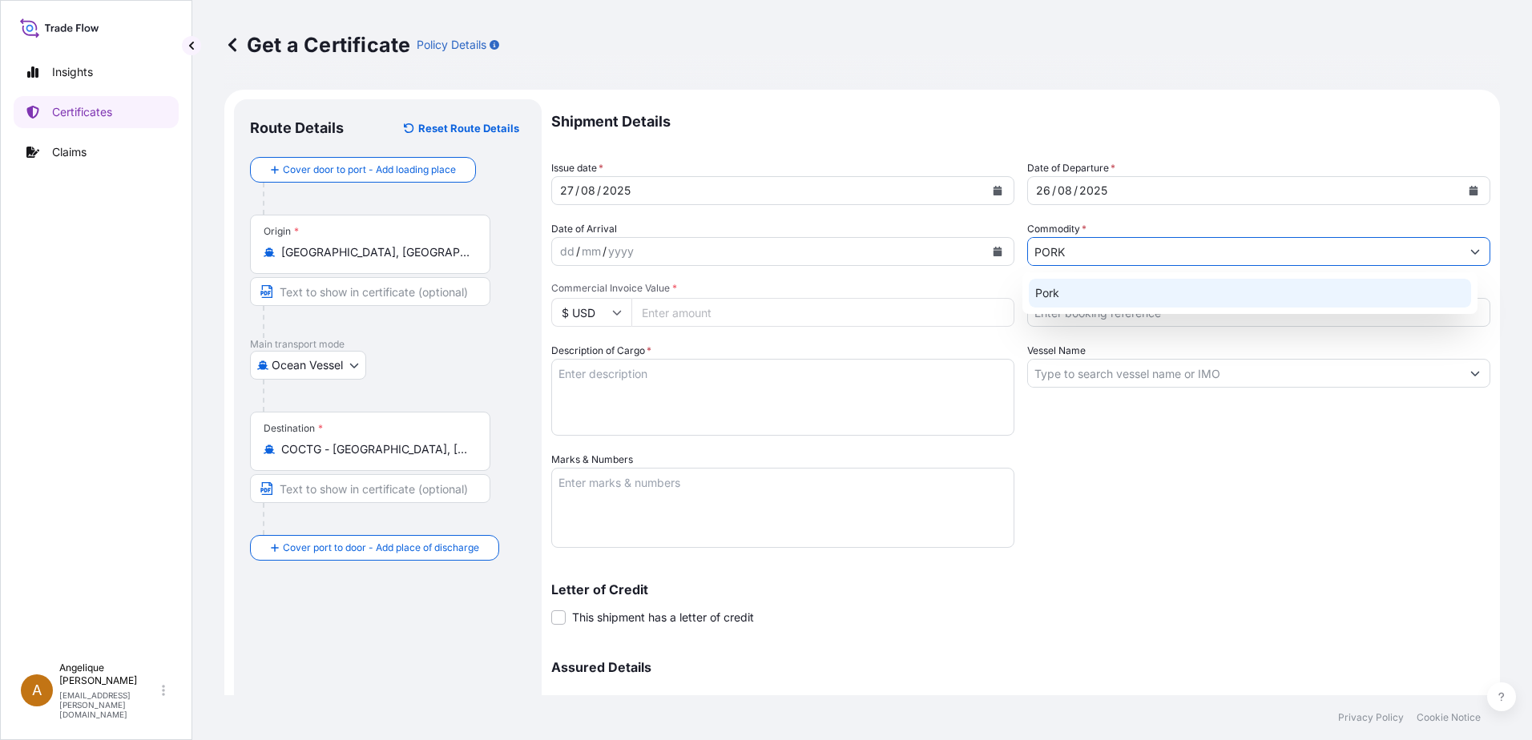
click at [1066, 299] on div "Pork" at bounding box center [1250, 293] width 443 height 29
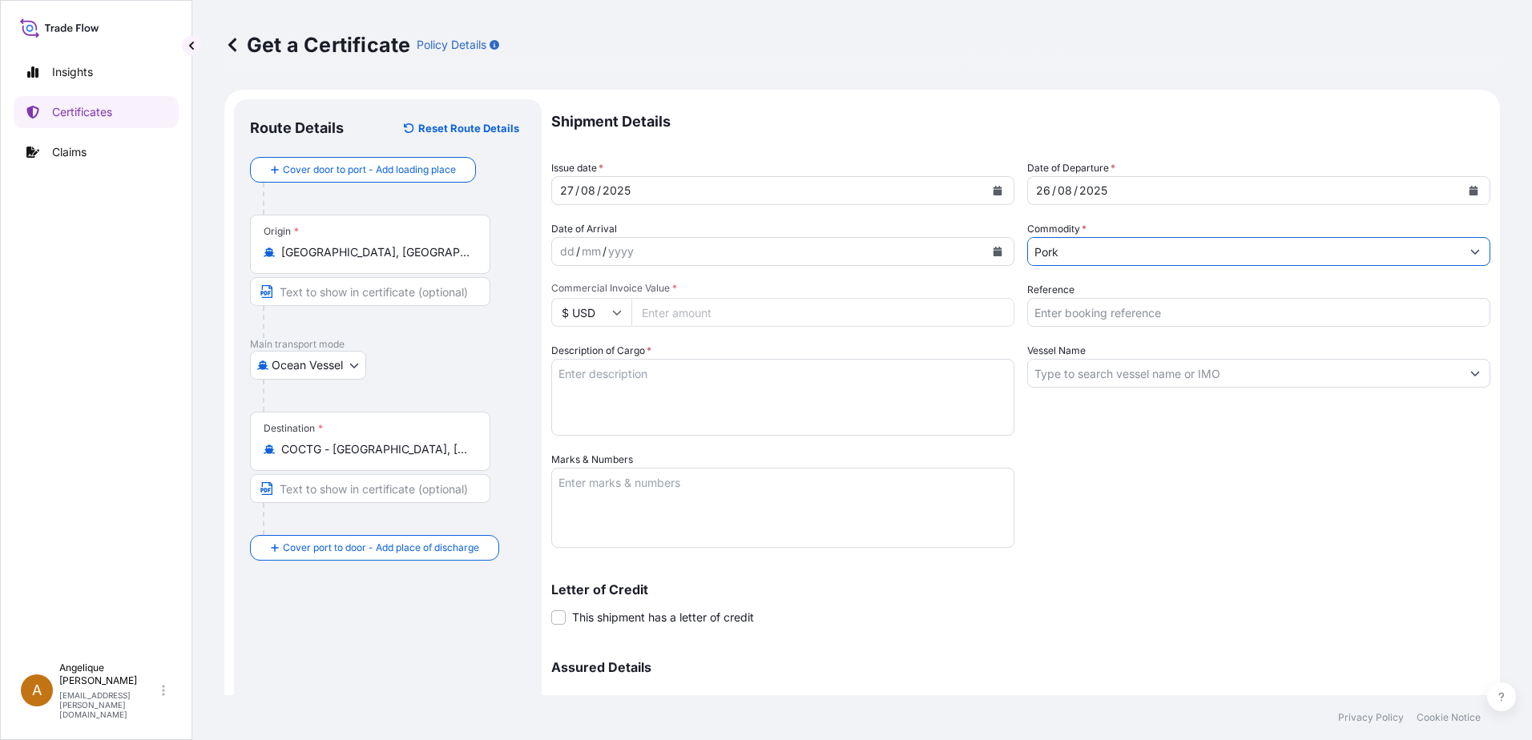
type input "Pork"
click at [703, 311] on input "Commercial Invoice Value *" at bounding box center [822, 312] width 383 height 29
type input "78306.50"
type input "2903085"
click at [594, 385] on textarea "Description of Cargo *" at bounding box center [782, 397] width 463 height 77
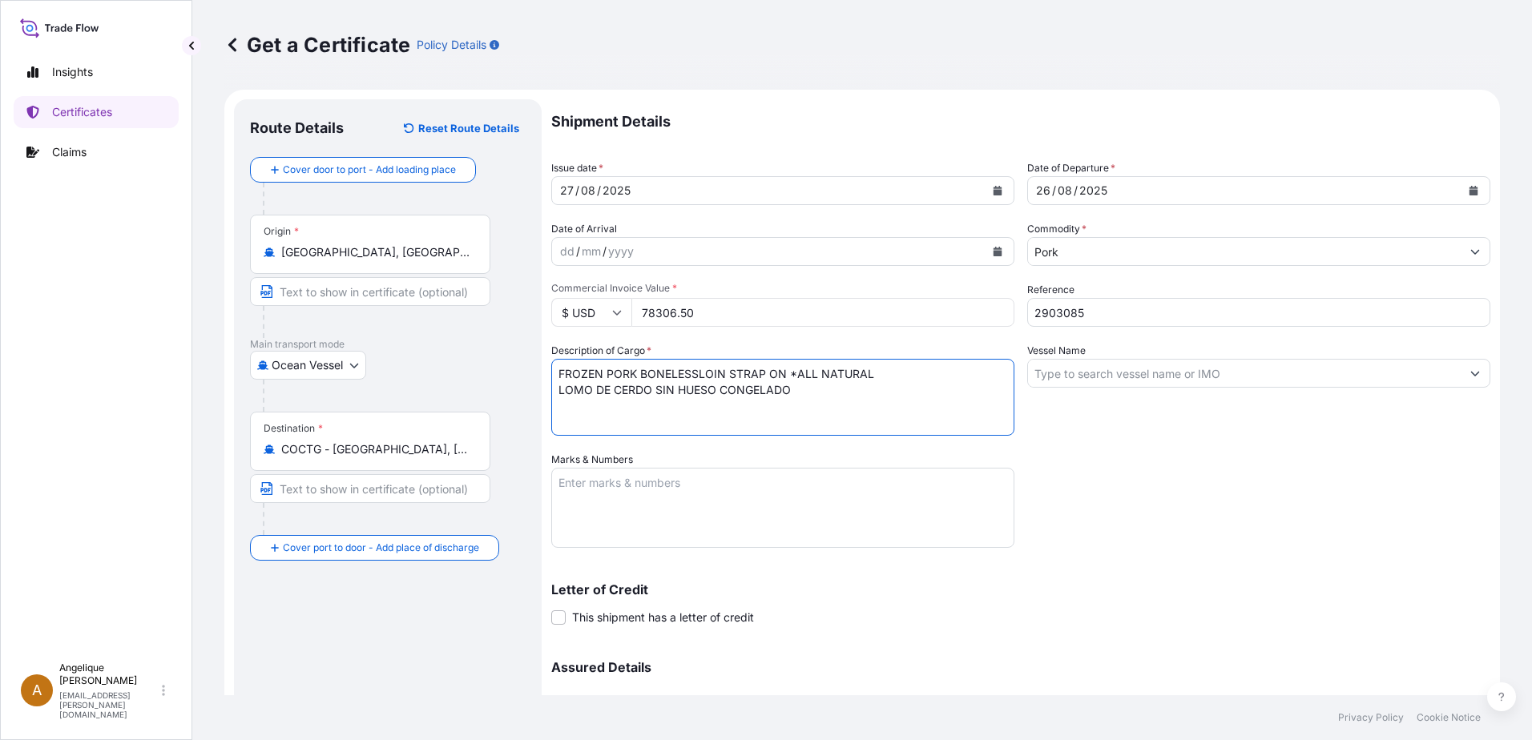
type textarea "FROZEN PORK BONELESSLOIN STRAP ON *ALL NATURAL LOMO DE CERDO SIN HUESO CONGELADO"
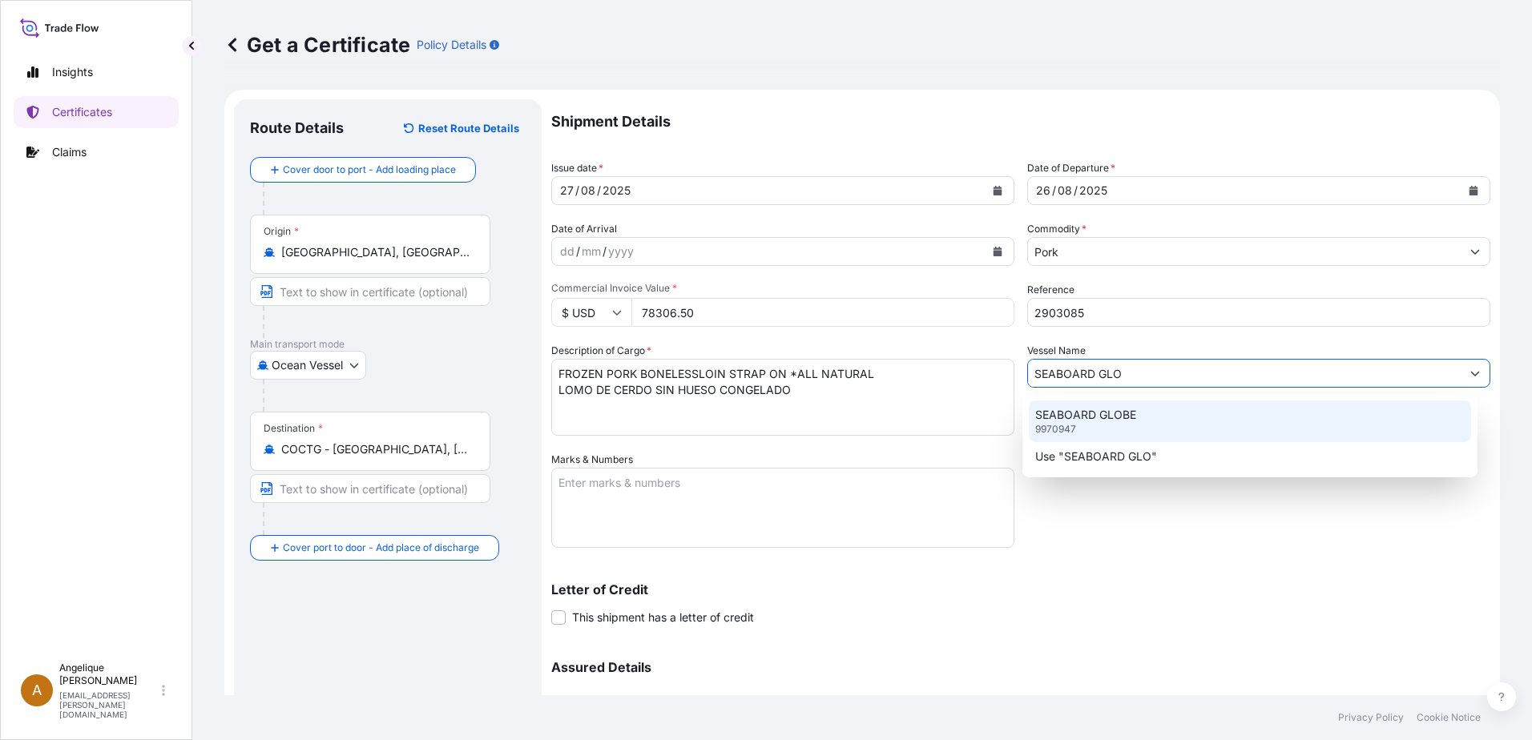
click at [1076, 407] on p "SEABOARD GLOBE" at bounding box center [1085, 415] width 101 height 16
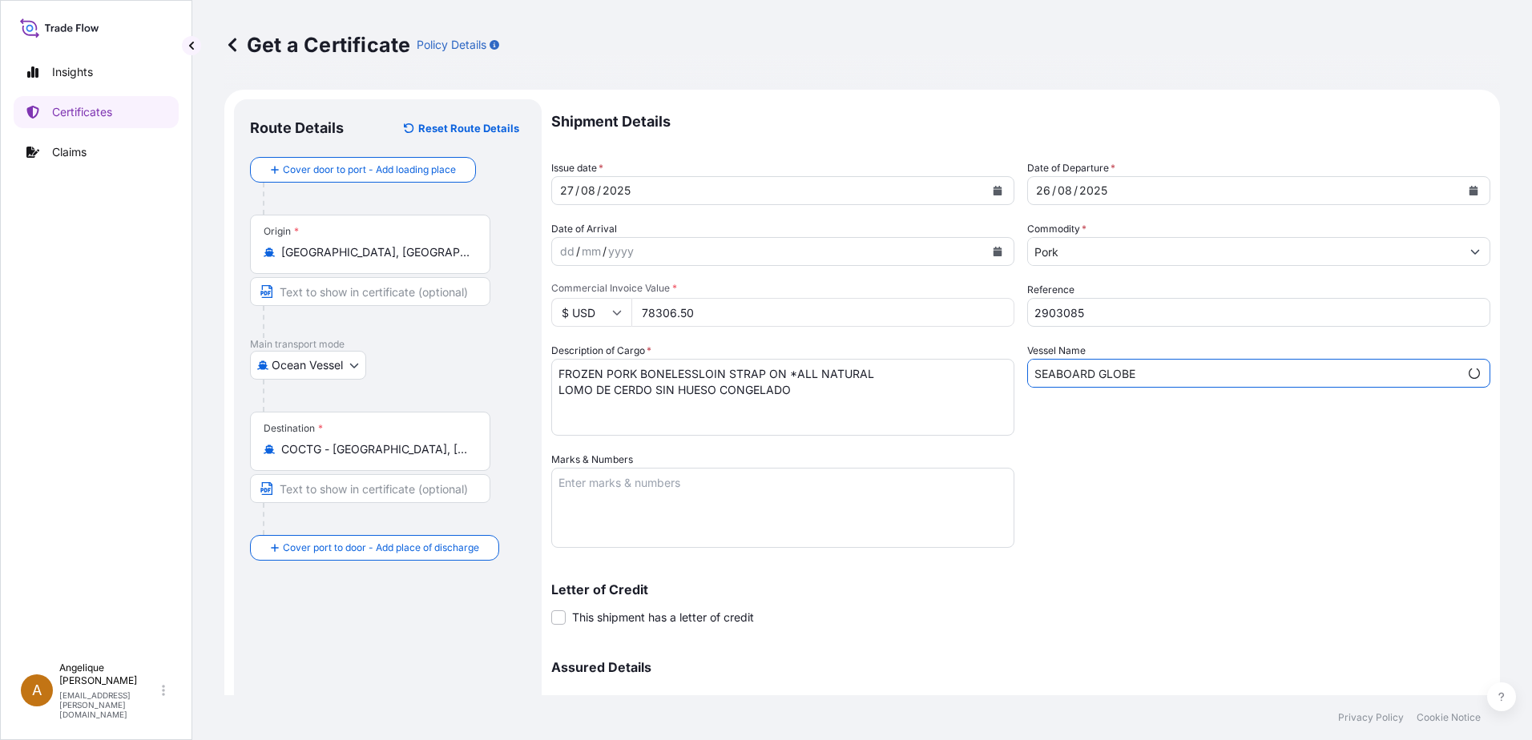
type input "SEABOARD GLOBE"
click at [636, 472] on textarea "Marks & Numbers" at bounding box center [782, 508] width 463 height 80
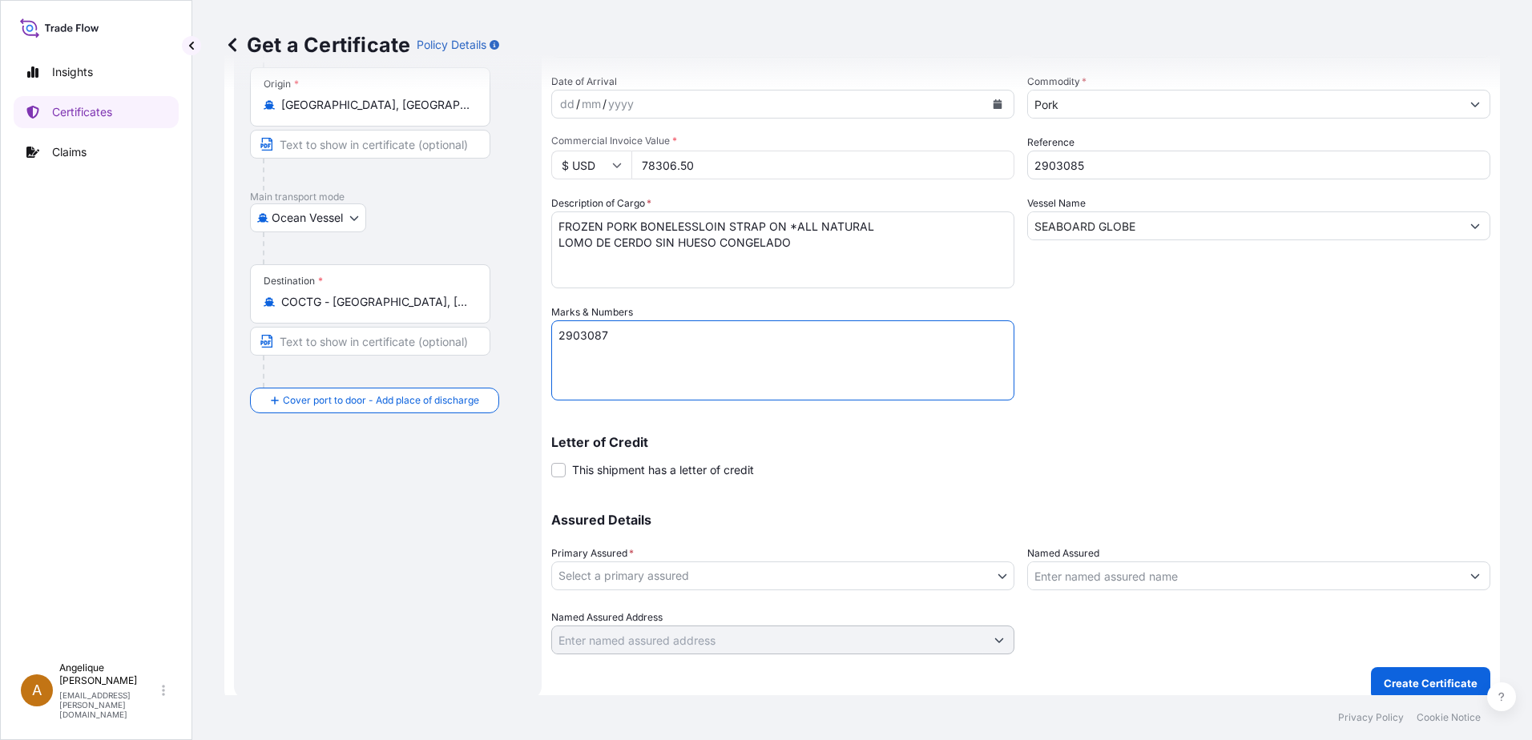
scroll to position [161, 0]
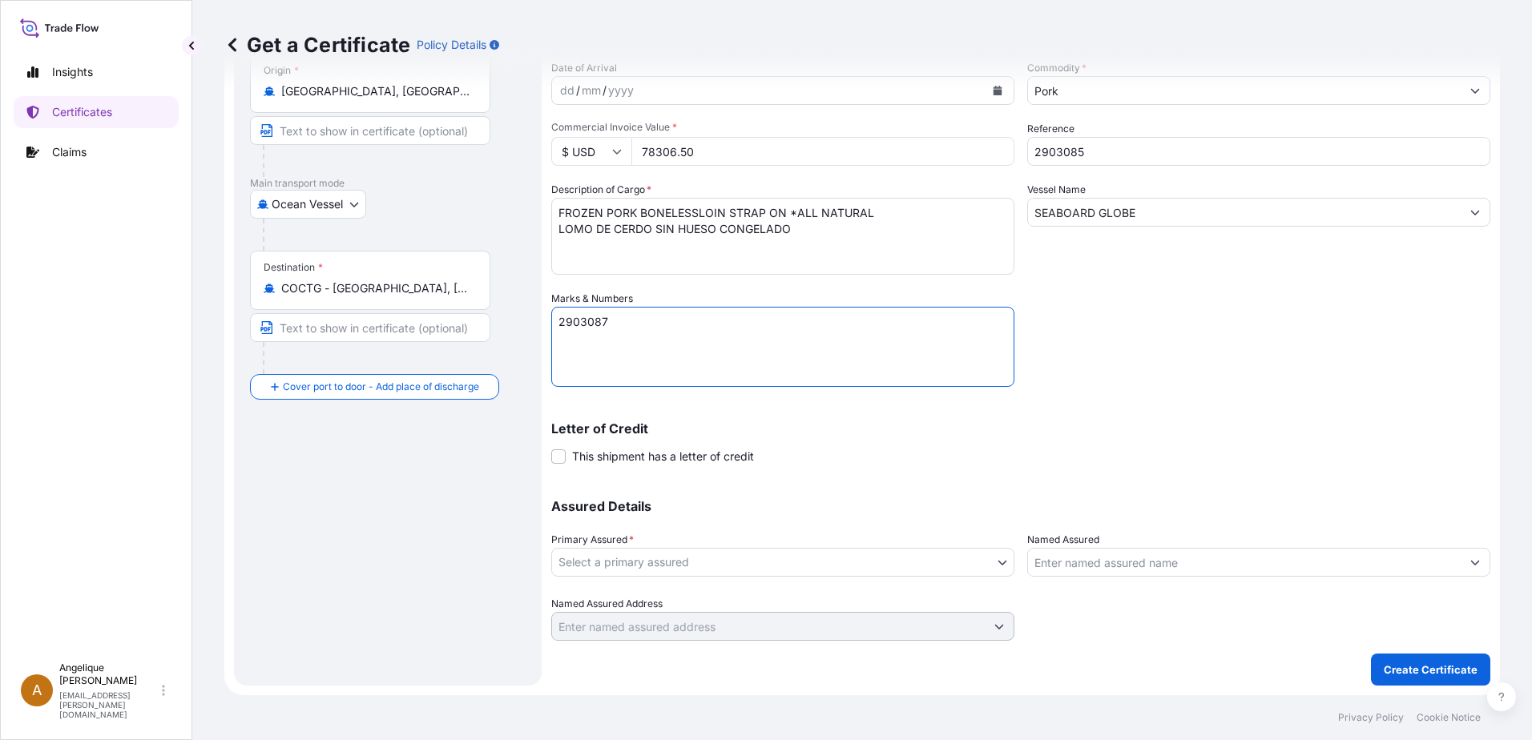
type textarea "2903087"
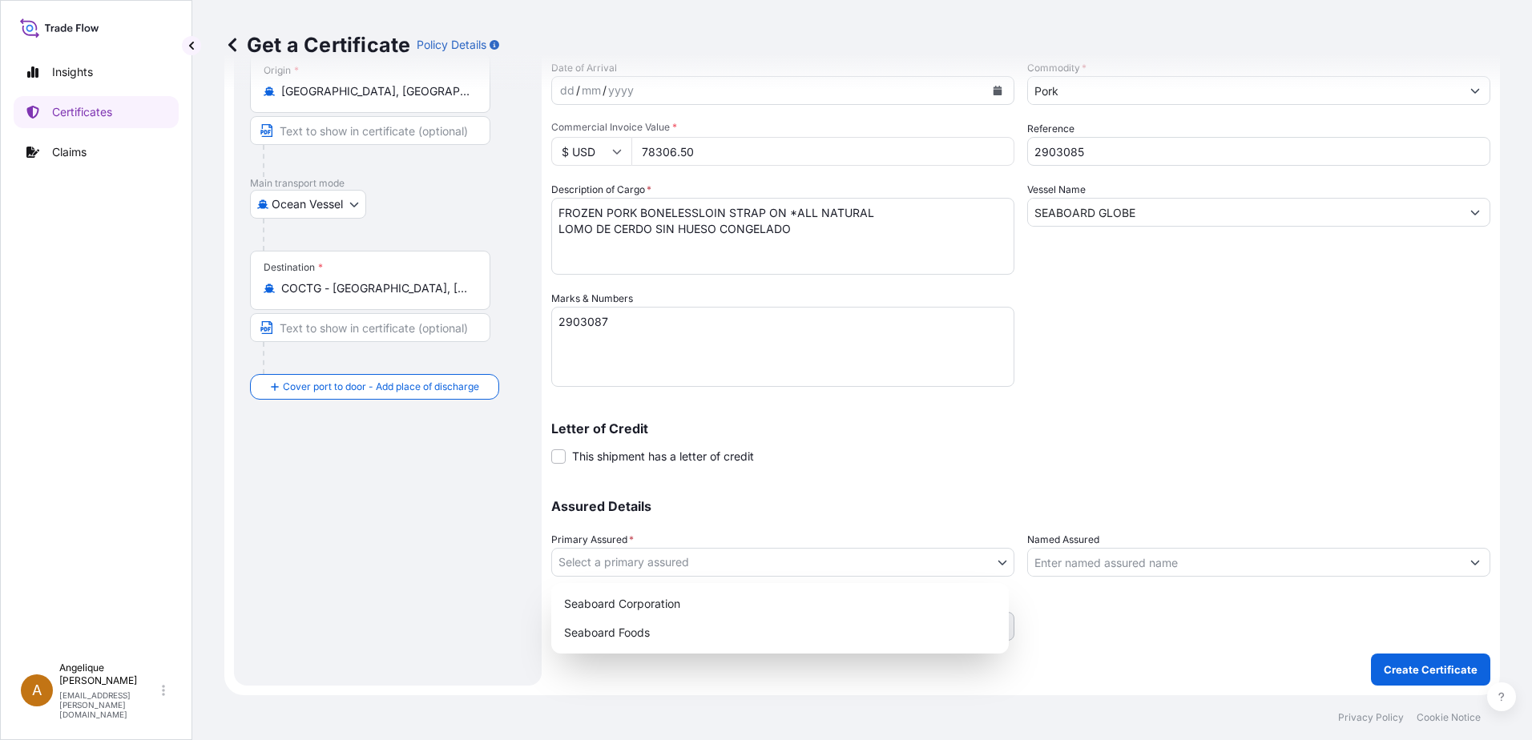
click at [655, 557] on body "Insights Certificates Claims A [PERSON_NAME] [PERSON_NAME][EMAIL_ADDRESS][PERSO…" at bounding box center [766, 370] width 1532 height 740
click at [643, 635] on div "Seaboard Foods" at bounding box center [780, 633] width 445 height 29
select select "31638"
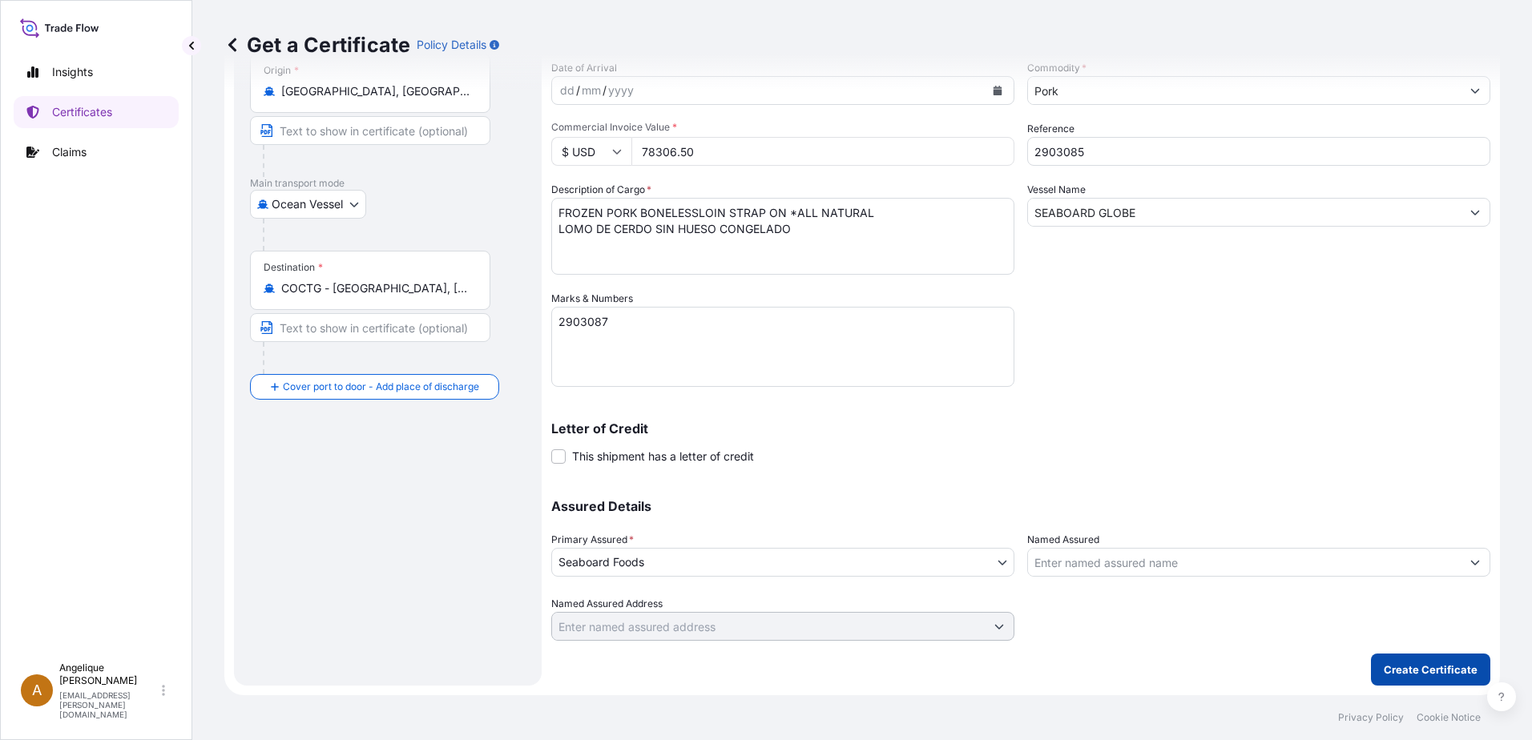
click at [1455, 674] on p "Create Certificate" at bounding box center [1431, 670] width 94 height 16
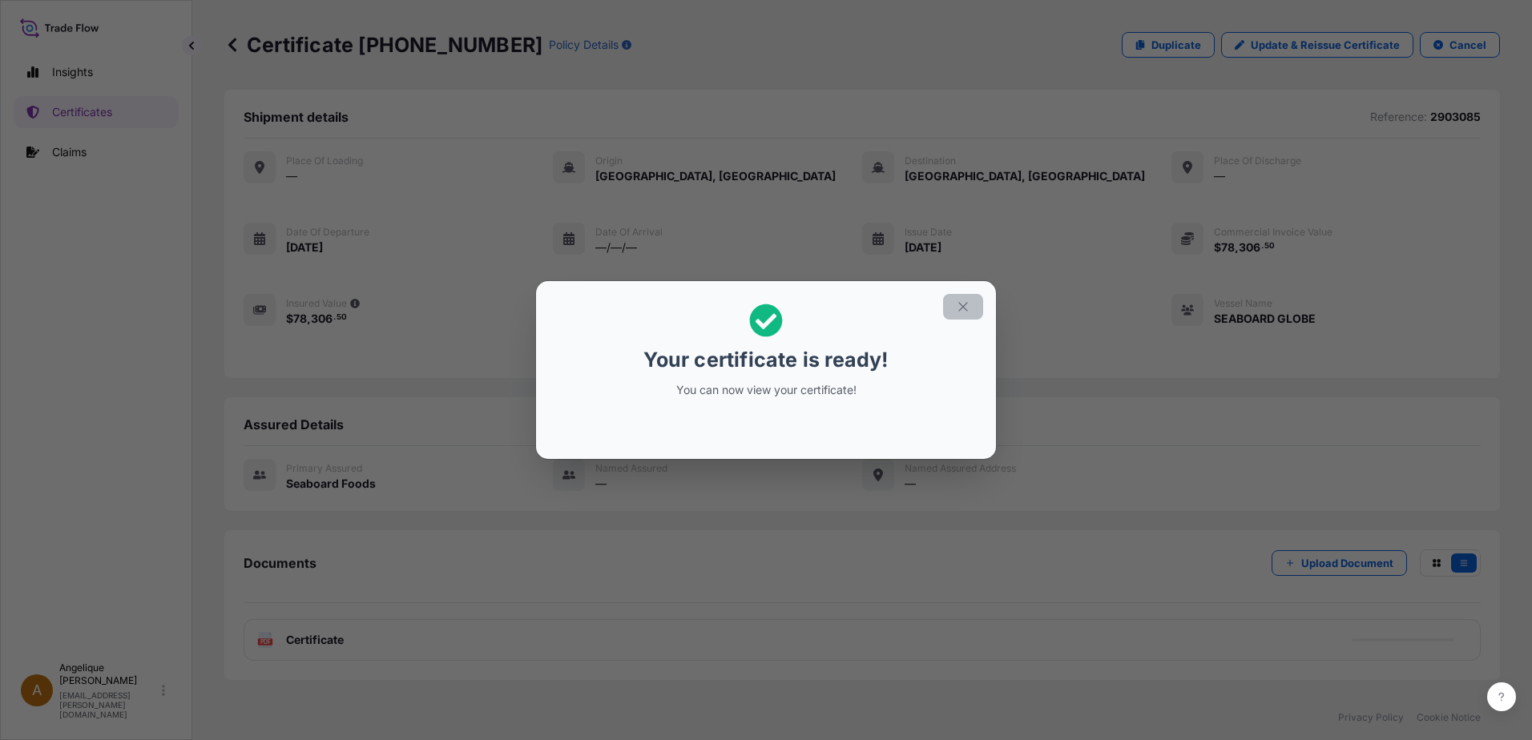
click at [968, 311] on icon "button" at bounding box center [963, 307] width 14 height 14
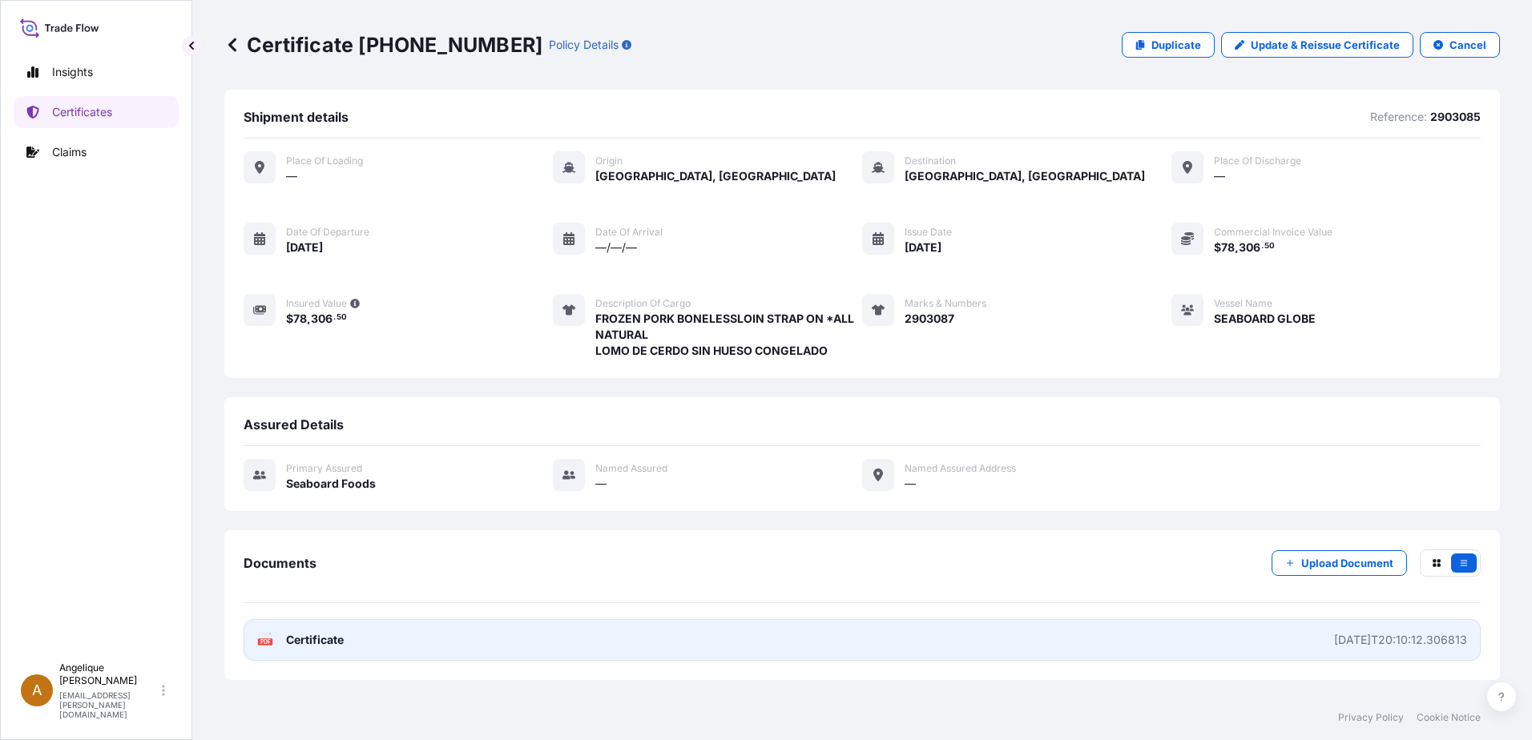
click at [679, 631] on link "PDF Certificate [DATE]T20:10:12.306813" at bounding box center [862, 640] width 1237 height 42
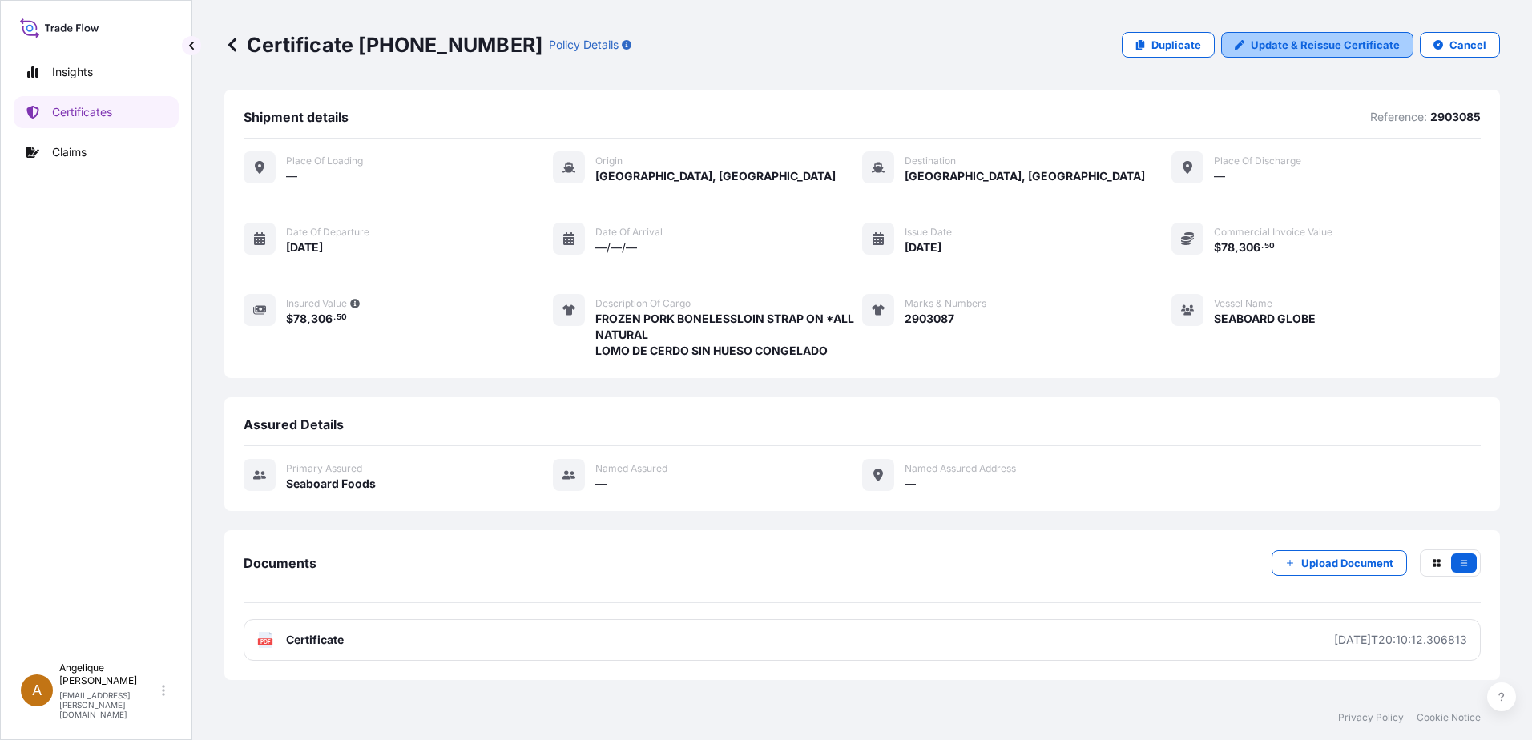
click at [1271, 45] on p "Update & Reissue Certificate" at bounding box center [1325, 45] width 149 height 16
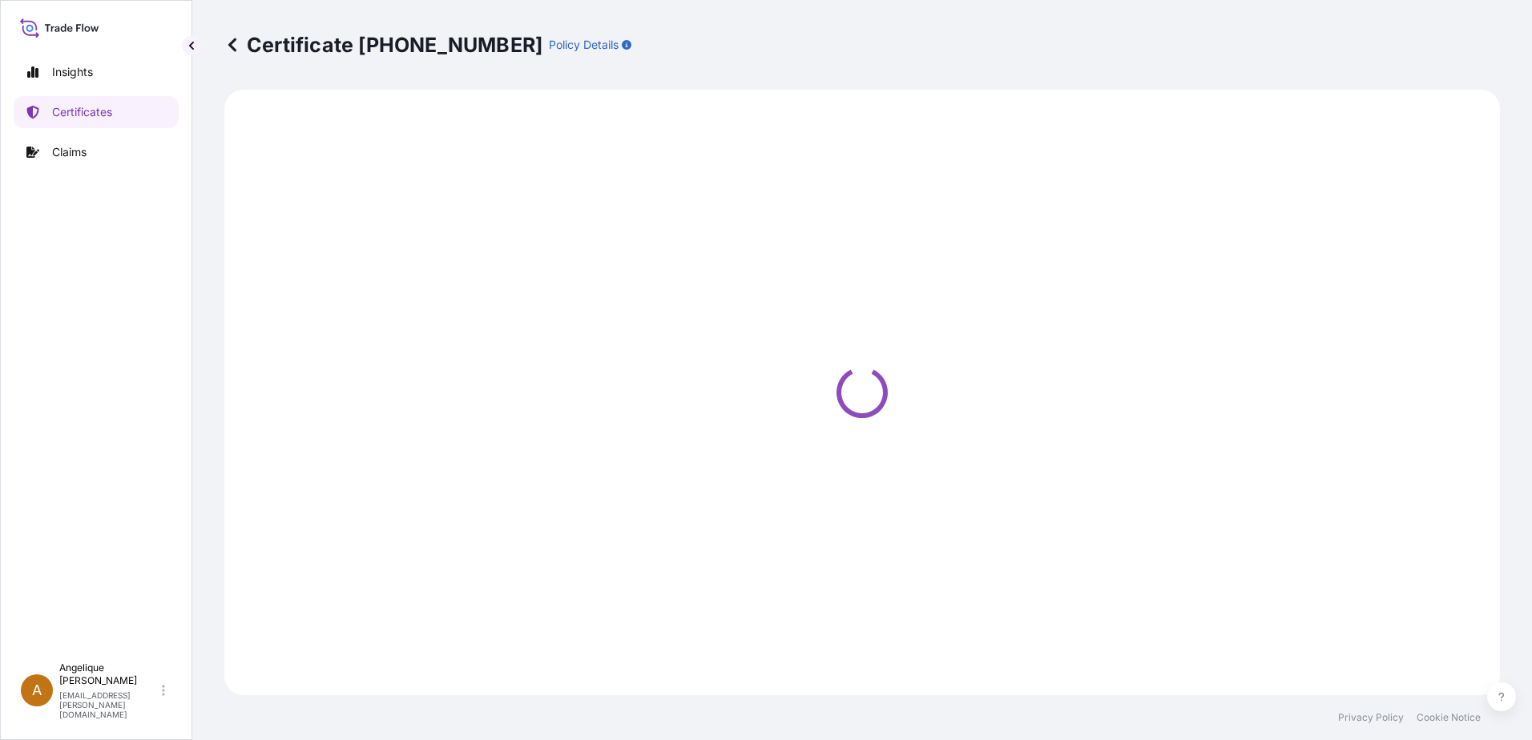
select select "Ocean Vessel"
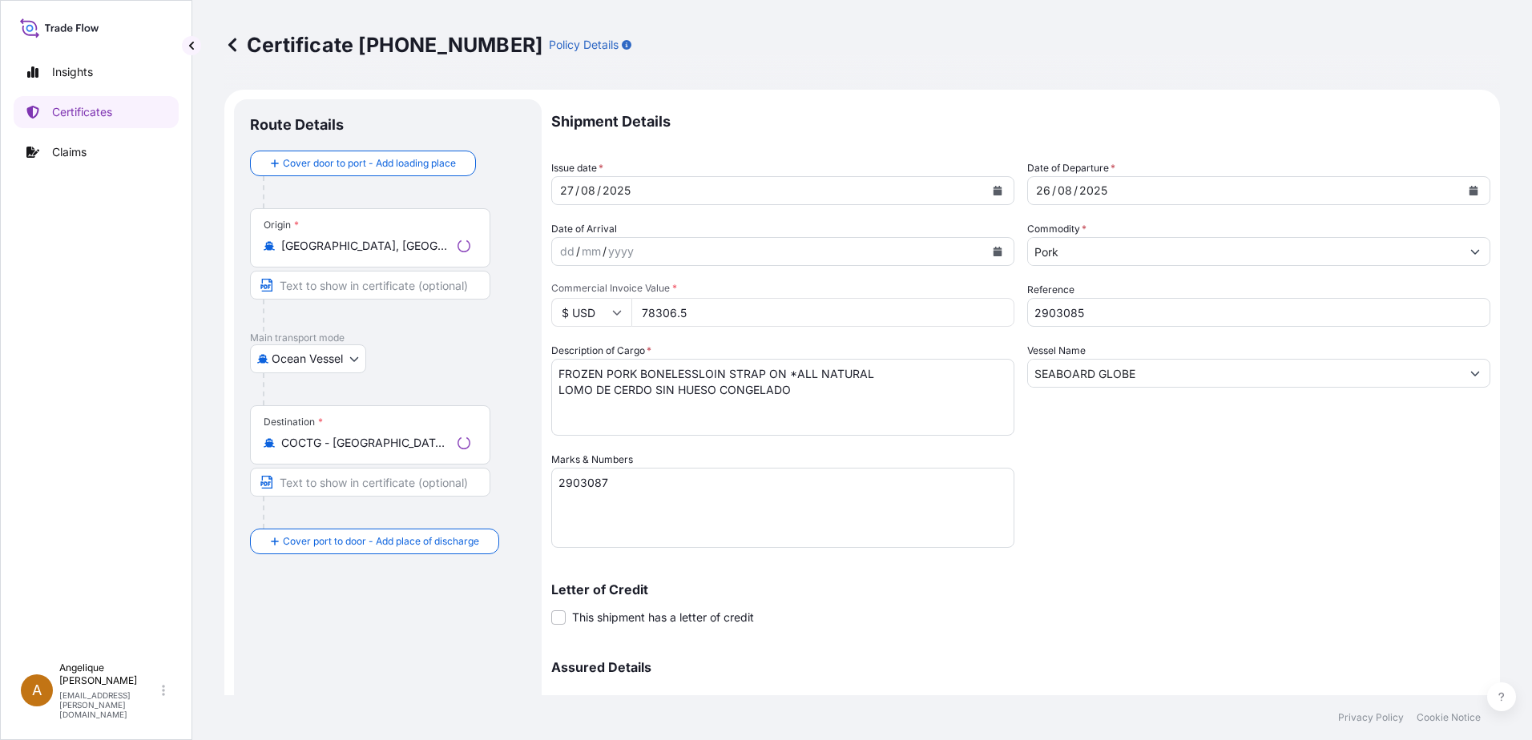
select select "31638"
click at [607, 479] on textarea "2903087" at bounding box center [782, 508] width 463 height 80
type textarea "2903085"
click at [719, 313] on input "78306.5" at bounding box center [822, 312] width 383 height 29
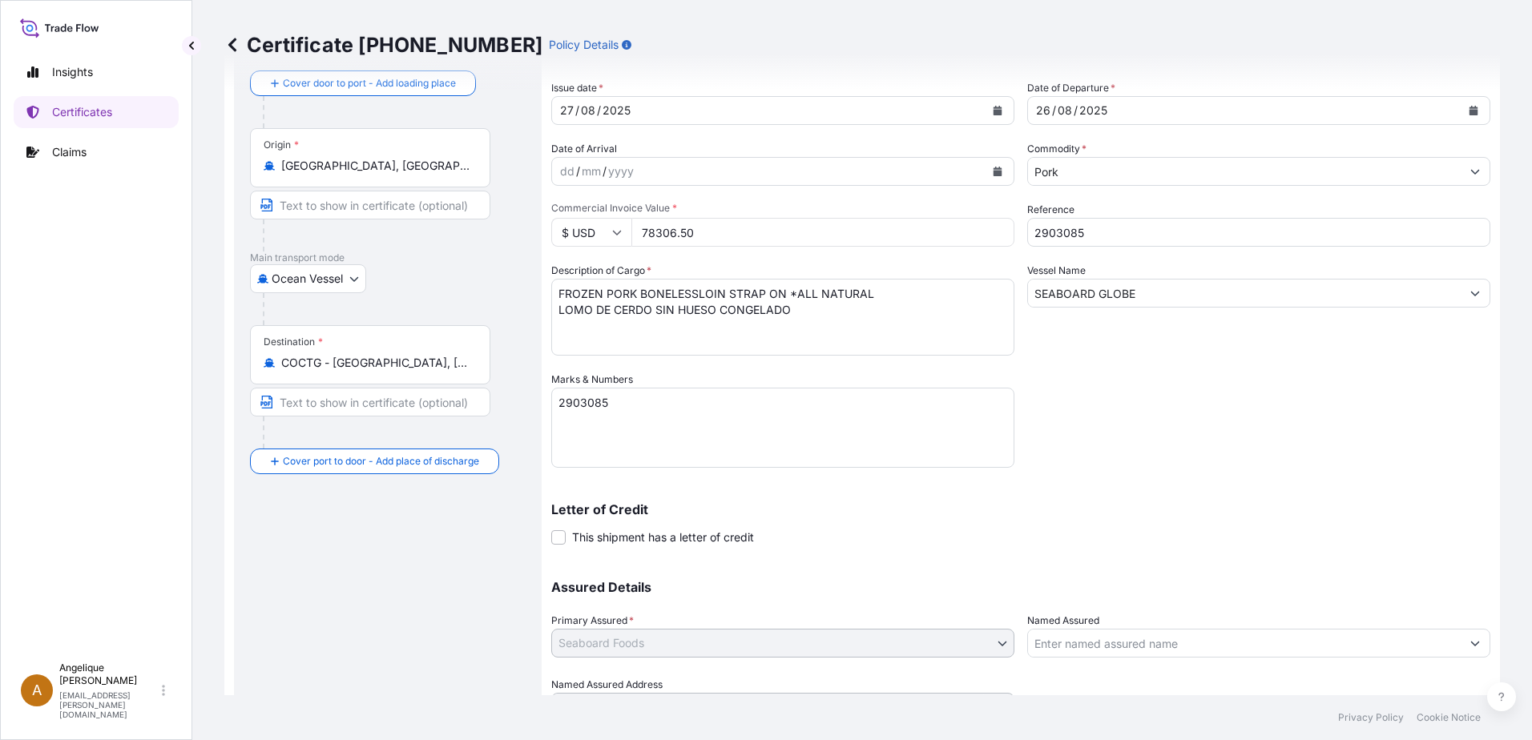
scroll to position [161, 0]
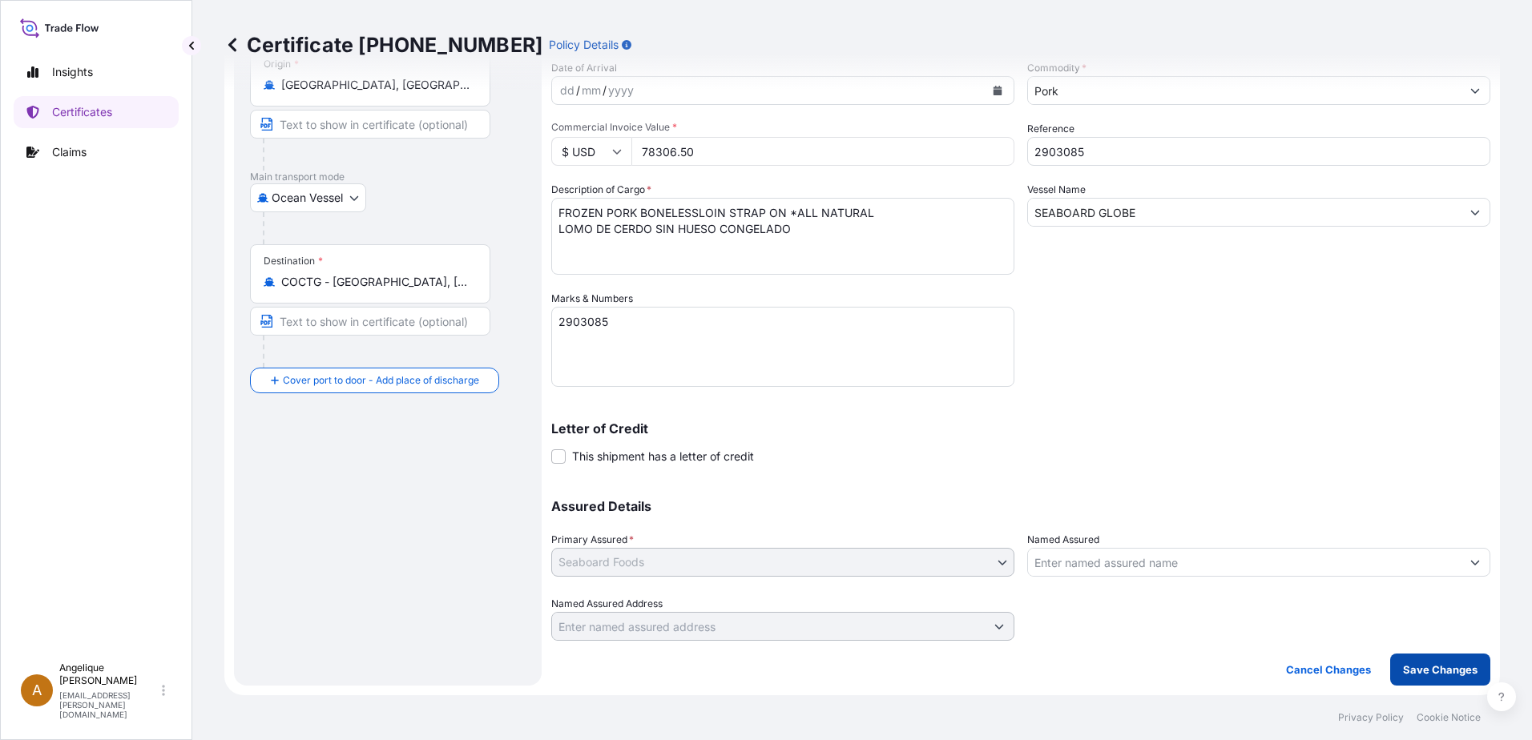
type input "78306.50"
click at [1423, 669] on p "Save Changes" at bounding box center [1440, 670] width 75 height 16
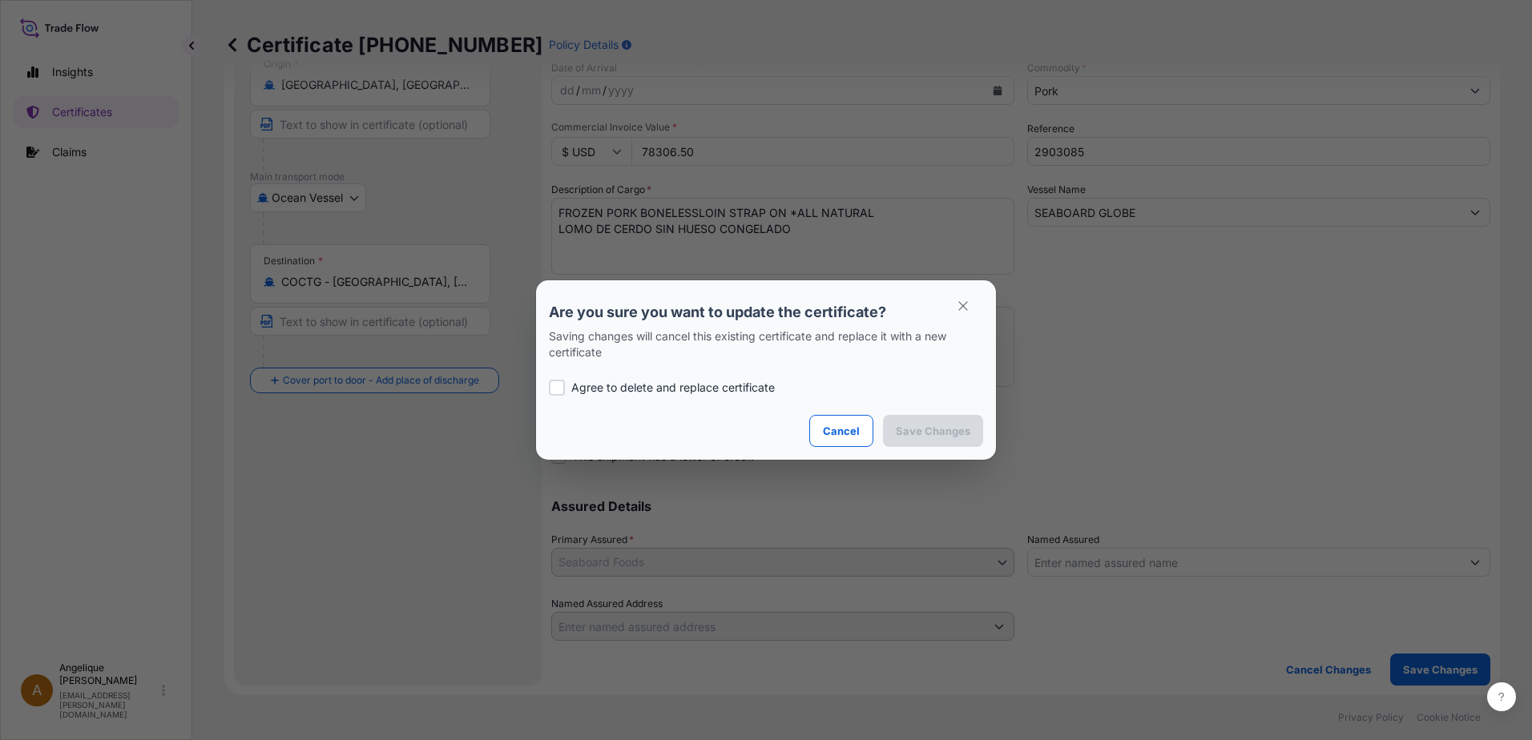
click at [557, 385] on div at bounding box center [557, 388] width 16 height 16
checkbox input "true"
click at [901, 439] on button "Save Changes" at bounding box center [933, 431] width 100 height 32
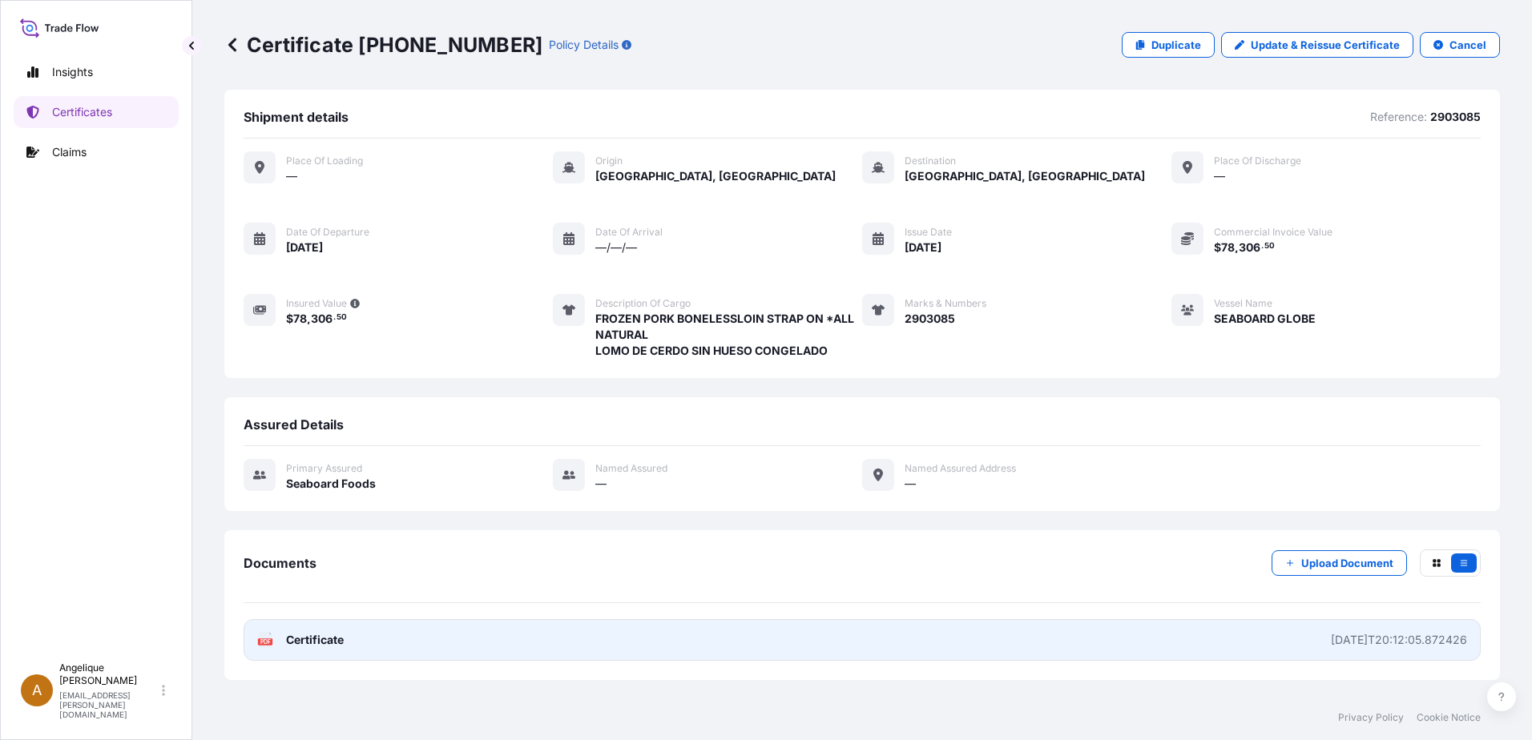
click at [863, 637] on link "PDF Certificate [DATE]T20:12:05.872426" at bounding box center [862, 640] width 1237 height 42
